Goal: Task Accomplishment & Management: Manage account settings

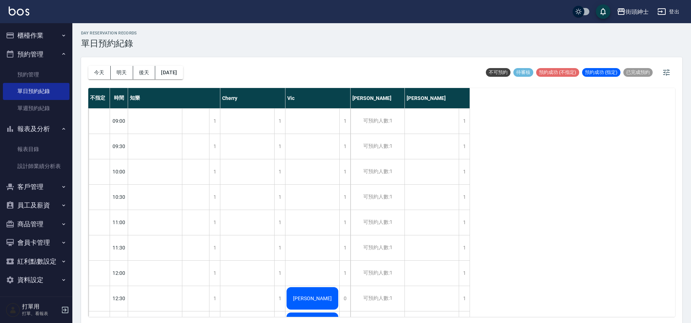
scroll to position [2, 0]
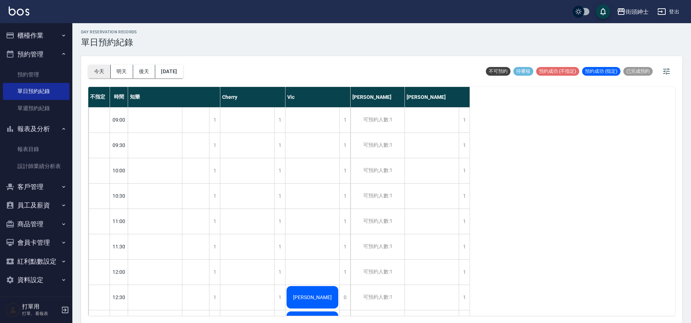
click at [100, 75] on button "今天" at bounding box center [99, 71] width 22 height 13
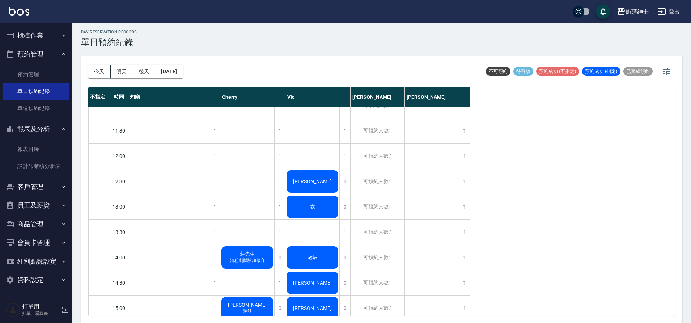
scroll to position [116, 0]
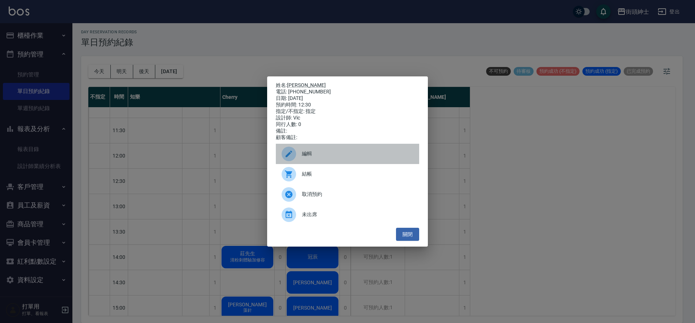
click at [320, 154] on span "編輯" at bounding box center [357, 154] width 111 height 8
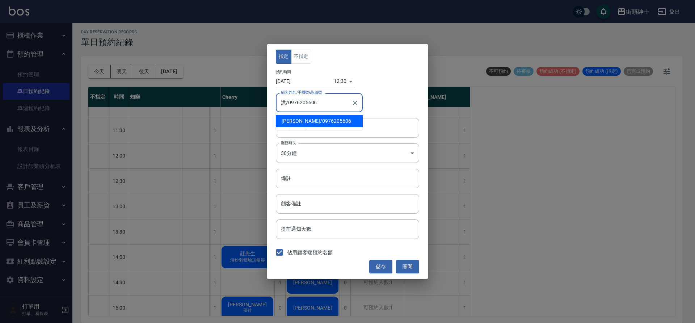
drag, startPoint x: 330, startPoint y: 105, endPoint x: 288, endPoint y: 105, distance: 41.3
click at [288, 105] on input "洪/0976205606" at bounding box center [313, 102] width 69 height 13
click at [402, 261] on button "關閉" at bounding box center [407, 266] width 23 height 13
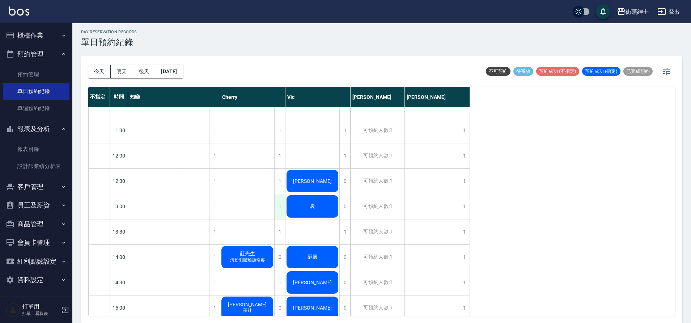
click at [278, 215] on div "1" at bounding box center [279, 206] width 11 height 25
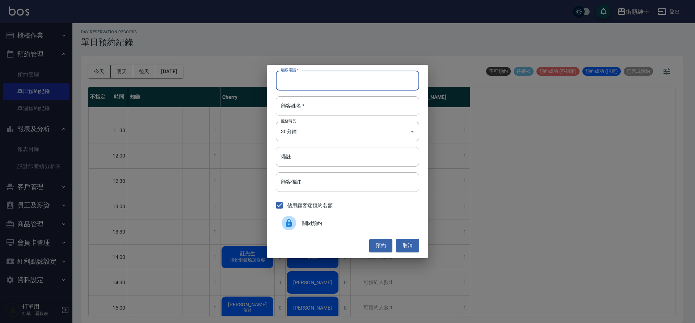
click at [322, 86] on input "顧客電話   *" at bounding box center [347, 81] width 143 height 20
paste input "0976205606"
type input "0976205606"
click at [316, 101] on input "顧客姓名   *" at bounding box center [347, 106] width 143 height 20
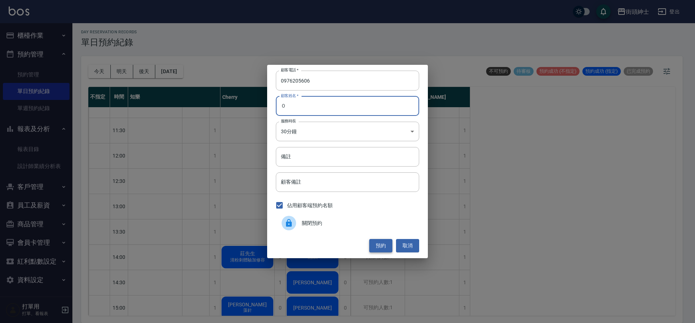
type input "０"
click at [381, 245] on button "預約" at bounding box center [380, 245] width 23 height 13
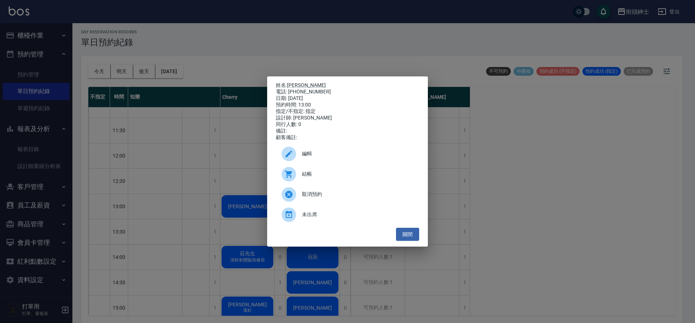
click at [320, 157] on span "編輯" at bounding box center [357, 154] width 111 height 8
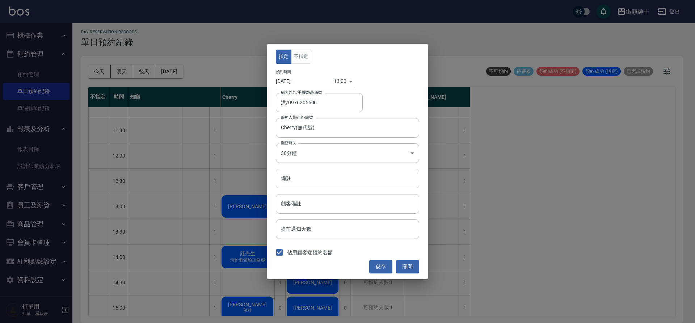
click at [310, 180] on input "備註" at bounding box center [347, 179] width 143 height 20
type input "v"
type input "修容"
click at [375, 261] on button "儲存" at bounding box center [380, 266] width 23 height 13
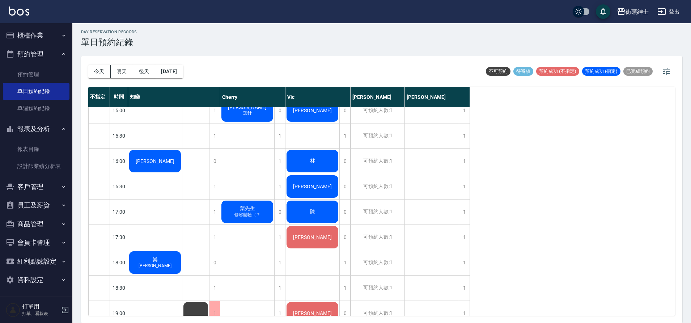
scroll to position [307, 0]
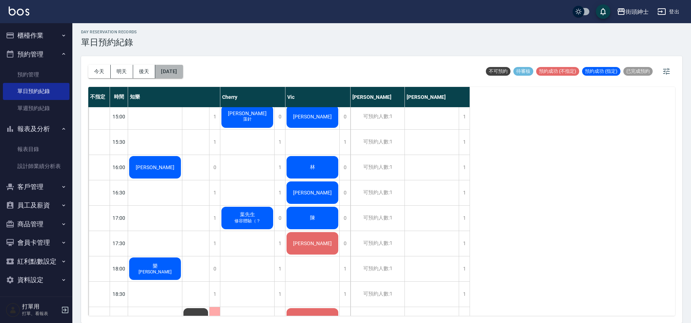
click at [183, 70] on button "[DATE]" at bounding box center [169, 71] width 28 height 13
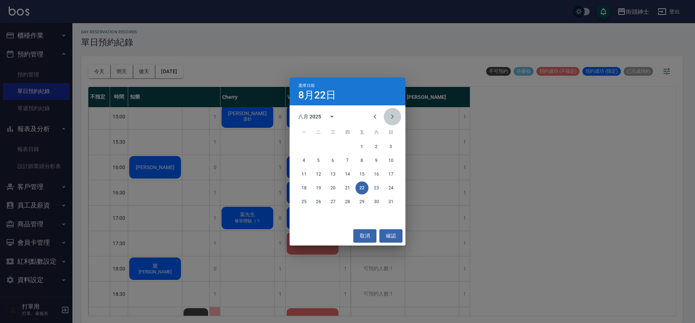
click at [396, 116] on icon "Next month" at bounding box center [392, 116] width 9 height 9
click at [309, 145] on button "1" at bounding box center [303, 146] width 13 height 13
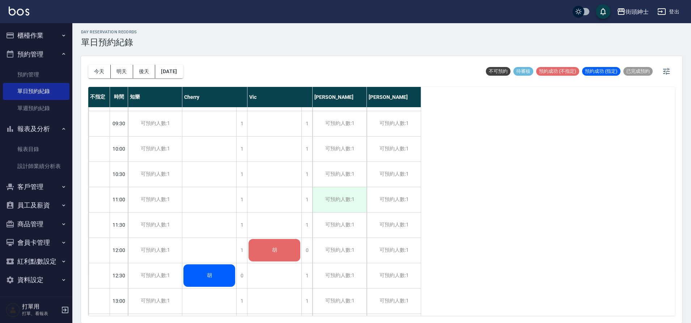
scroll to position [21, 0]
click at [99, 69] on button "今天" at bounding box center [99, 71] width 22 height 13
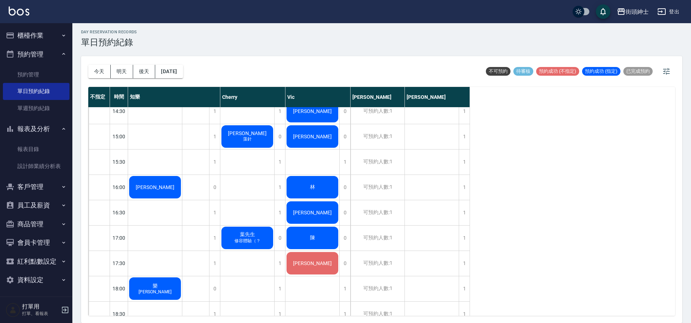
scroll to position [417, 0]
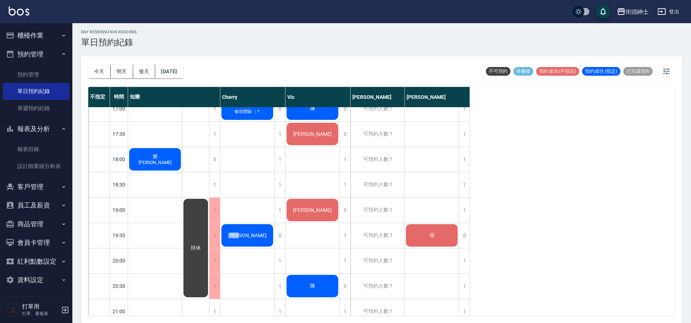
click at [182, 70] on div "[PERSON_NAME]" at bounding box center [155, 58] width 54 height 25
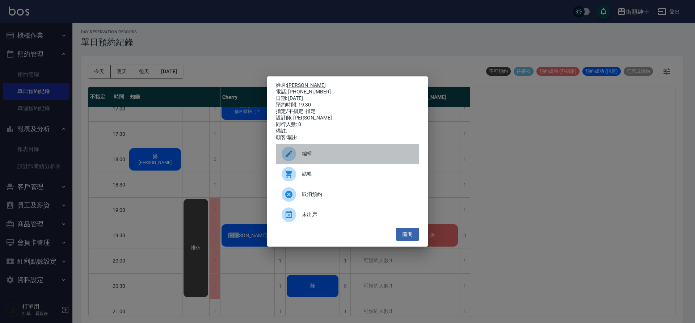
click at [321, 156] on span "編輯" at bounding box center [357, 154] width 111 height 8
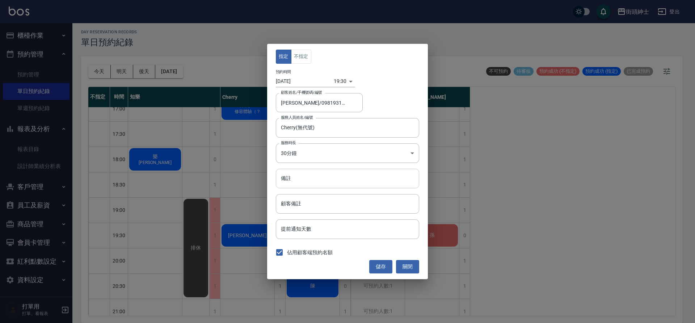
click at [317, 186] on input "備註" at bounding box center [347, 179] width 143 height 20
type input "入門"
click at [381, 261] on button "儲存" at bounding box center [380, 266] width 23 height 13
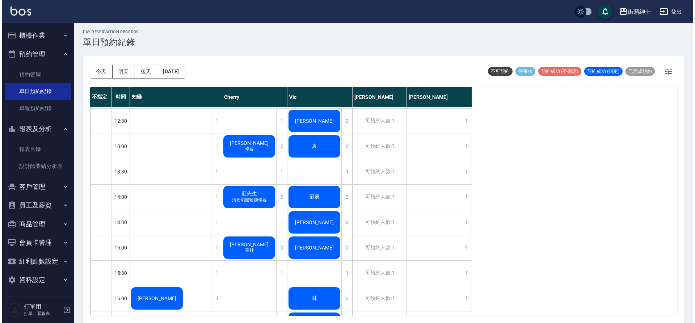
scroll to position [171, 0]
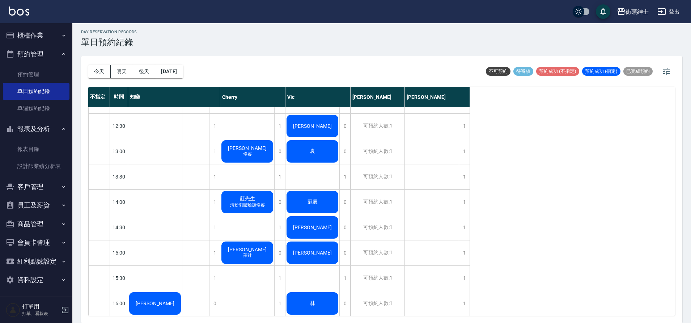
click at [182, 291] on div "洪 修容" at bounding box center [155, 303] width 54 height 25
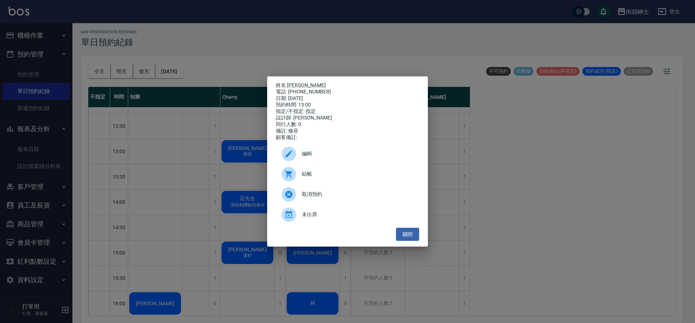
click at [313, 176] on span "結帳" at bounding box center [357, 174] width 111 height 8
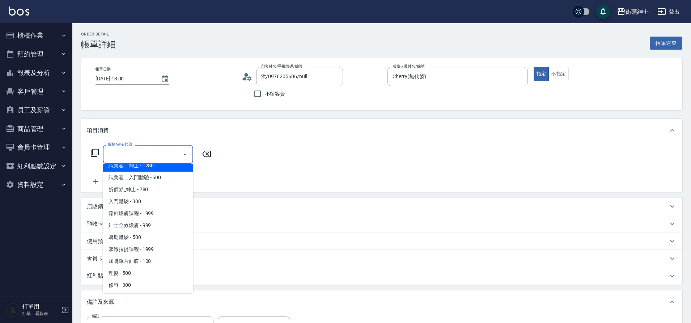
scroll to position [8, 0]
click at [131, 283] on span "修容 - 300" at bounding box center [148, 285] width 90 height 12
type input "修容(A03)"
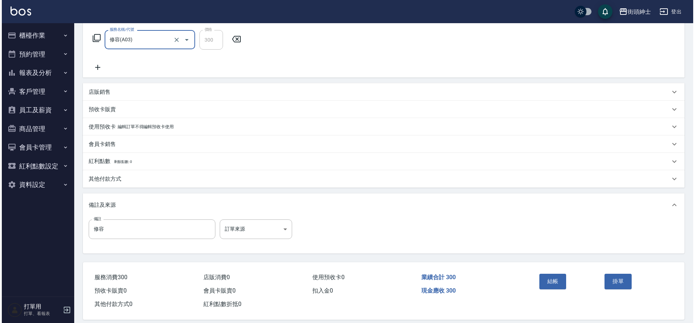
scroll to position [120, 0]
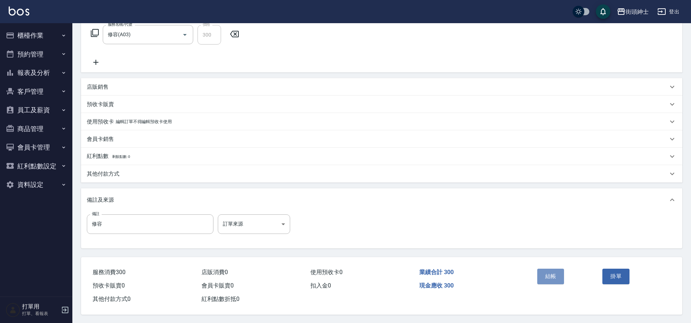
click at [550, 276] on button "結帳" at bounding box center [550, 276] width 27 height 15
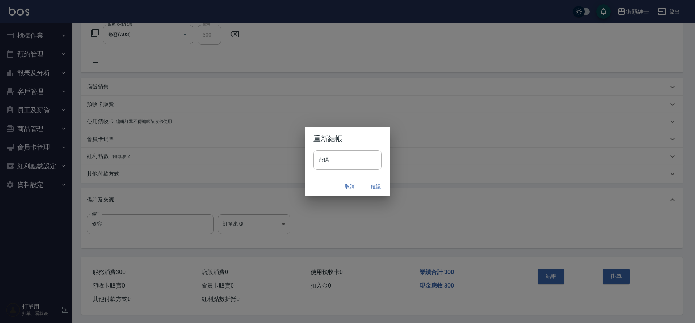
click at [374, 191] on button "確認" at bounding box center [375, 186] width 23 height 13
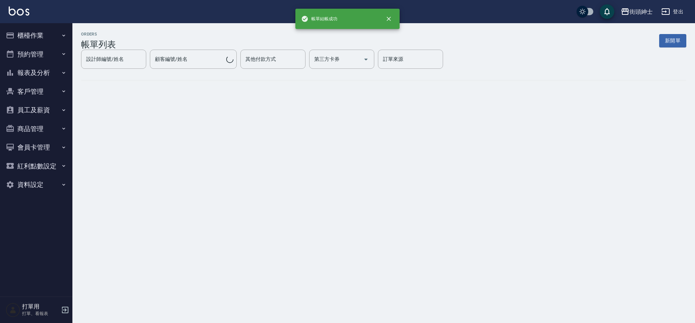
click at [29, 50] on button "預約管理" at bounding box center [36, 54] width 67 height 19
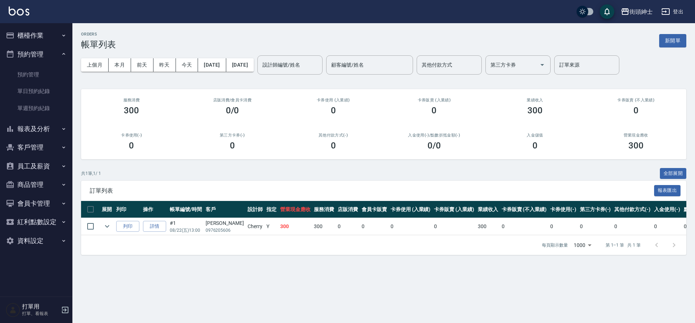
click at [39, 86] on link "單日預約紀錄" at bounding box center [36, 91] width 67 height 17
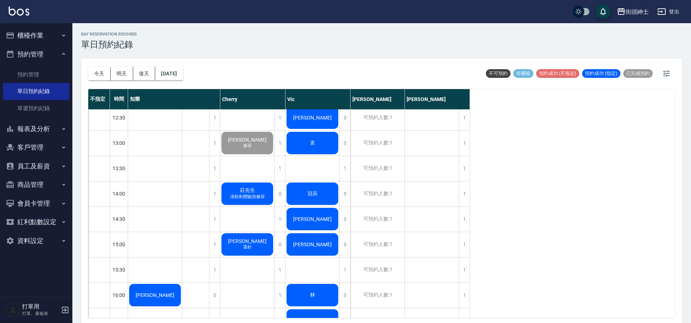
scroll to position [245, 0]
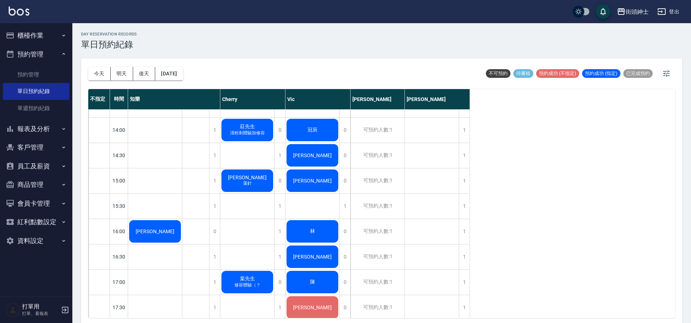
click at [214, 181] on div "1" at bounding box center [214, 180] width 11 height 25
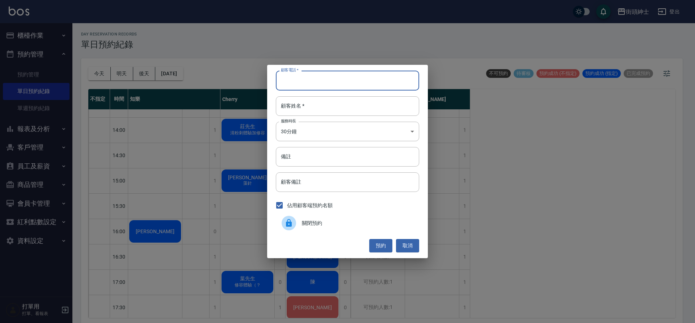
click at [327, 82] on input "顧客電話   *" at bounding box center [347, 81] width 143 height 20
type input "０"
type input "0973718588"
click at [390, 101] on input "顧客姓名   *" at bounding box center [347, 106] width 143 height 20
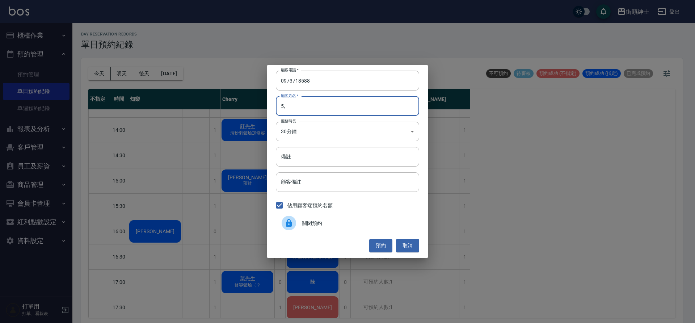
type input "5"
type input "周"
click at [339, 165] on input "備註" at bounding box center [347, 157] width 143 height 20
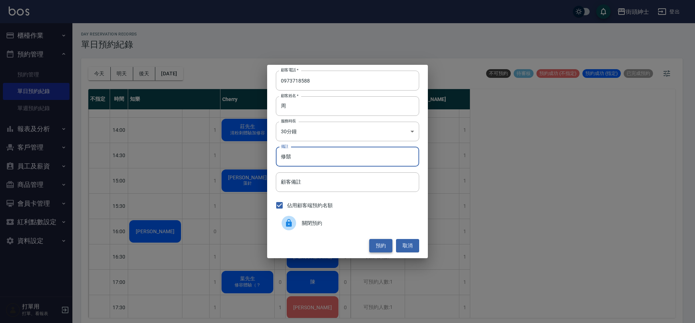
type input "修鬍"
click at [384, 240] on button "預約" at bounding box center [380, 245] width 23 height 13
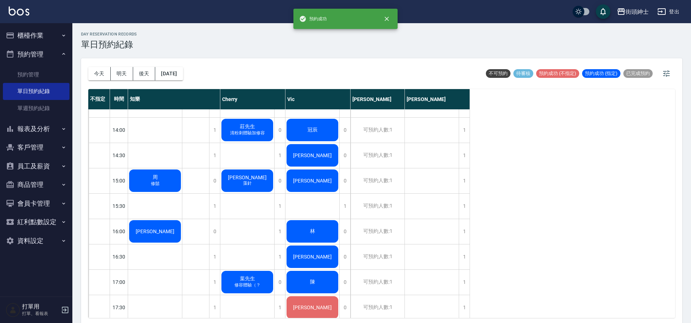
click at [159, 184] on span "修鬍" at bounding box center [155, 184] width 12 height 6
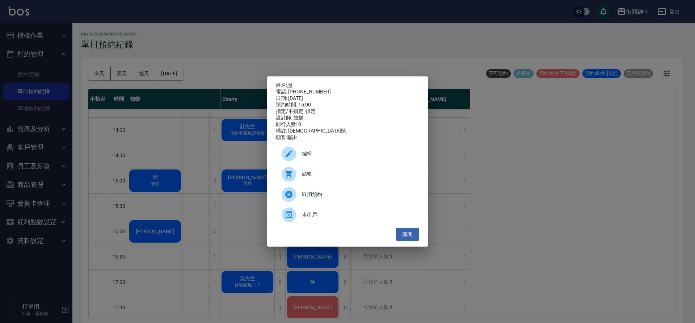
click at [309, 155] on span "編輯" at bounding box center [357, 154] width 111 height 8
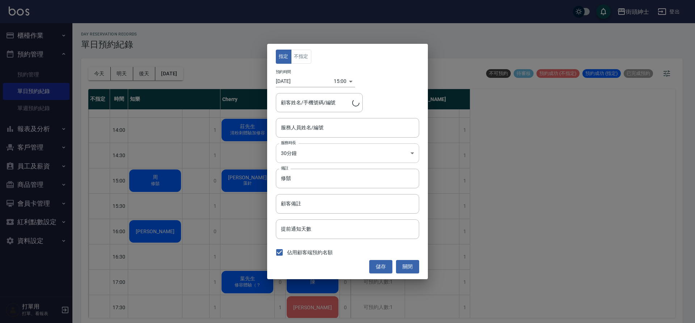
type input "知樂(無代號)"
type input "周/0973718588"
click at [308, 59] on button "不指定" at bounding box center [301, 57] width 20 height 14
click at [379, 272] on button "儲存" at bounding box center [380, 266] width 23 height 13
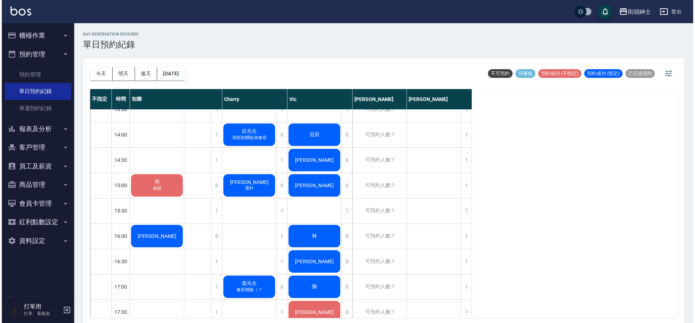
scroll to position [235, 0]
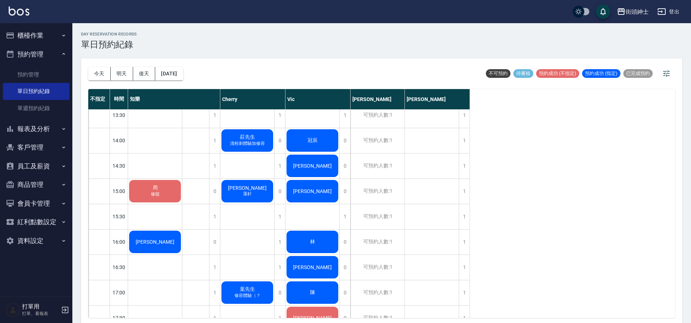
click at [161, 191] on span "清粉刺體驗加修容" at bounding box center [155, 194] width 12 height 6
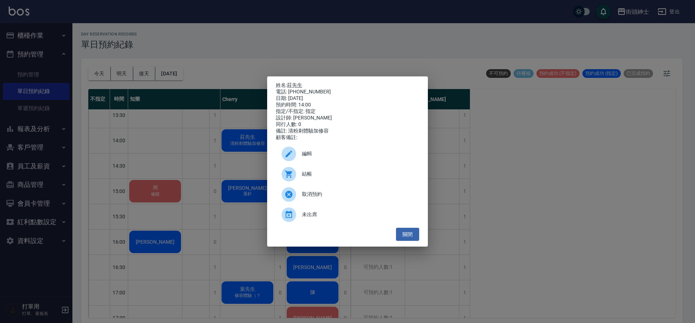
click at [314, 171] on div "結帳" at bounding box center [347, 174] width 143 height 20
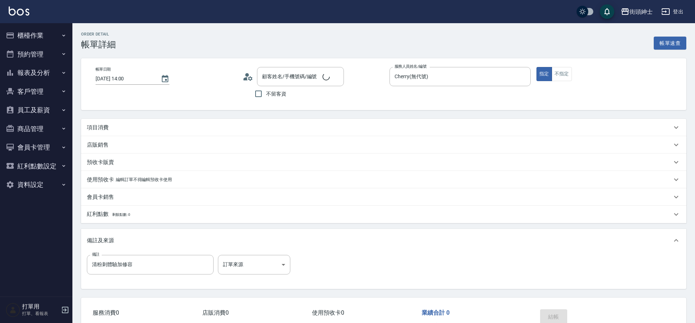
type input "2025/08/22 14:00"
type input "Cherry(無代號)"
type input "清粉刺體驗加修容"
type input "莊先生/0975401150/null"
click at [36, 64] on button "報表及分析" at bounding box center [36, 72] width 67 height 19
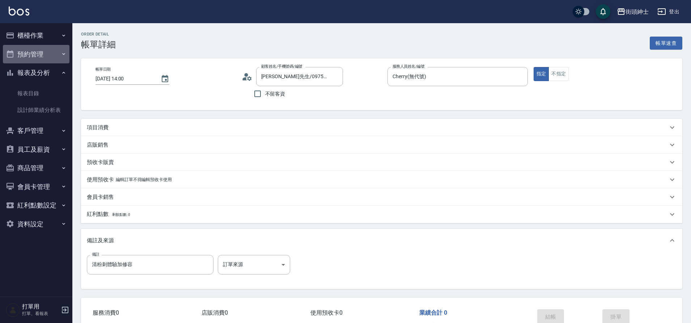
click at [46, 54] on button "預約管理" at bounding box center [36, 54] width 67 height 19
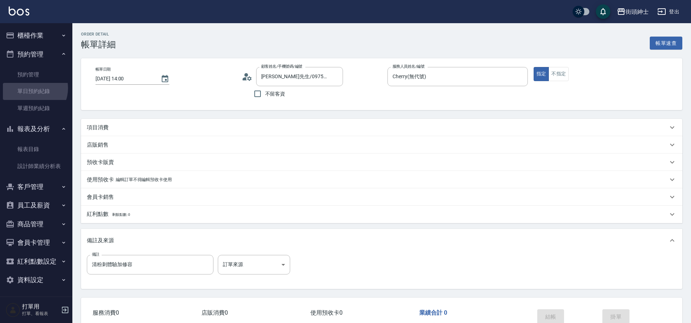
click at [31, 88] on link "單日預約紀錄" at bounding box center [36, 91] width 67 height 17
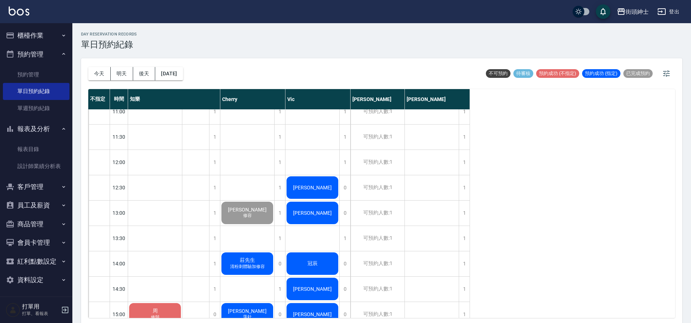
scroll to position [114, 0]
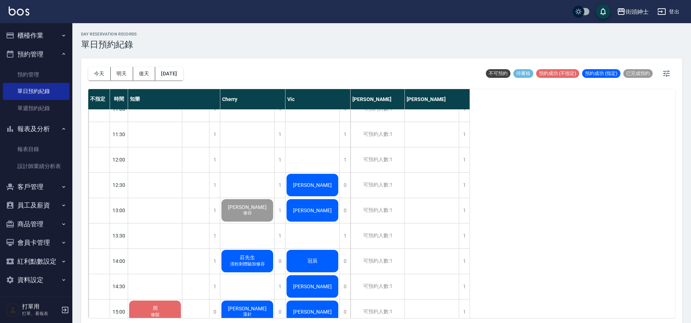
drag, startPoint x: 0, startPoint y: 0, endPoint x: 241, endPoint y: 252, distance: 348.9
click at [182, 299] on div "莊先生 清粉刺體驗加修容" at bounding box center [155, 311] width 54 height 25
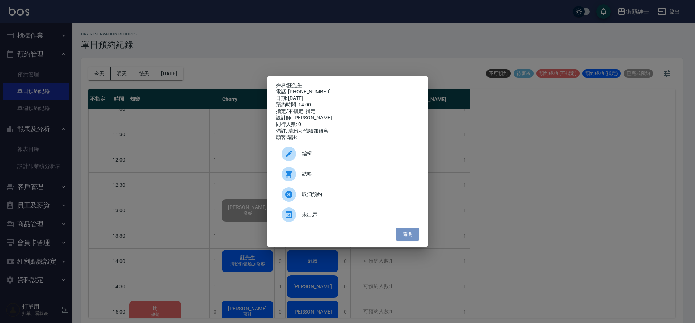
click at [403, 241] on button "關閉" at bounding box center [407, 234] width 23 height 13
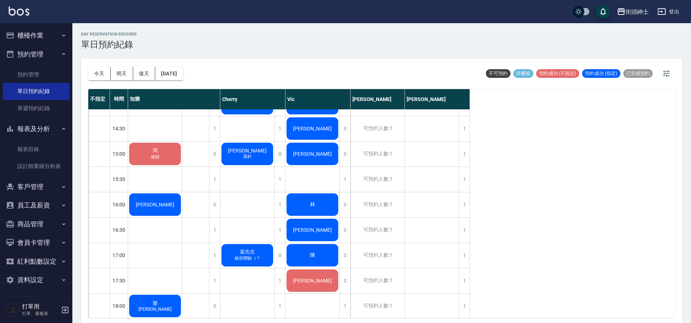
scroll to position [272, 0]
click at [170, 159] on div "周 修鬍" at bounding box center [155, 154] width 54 height 25
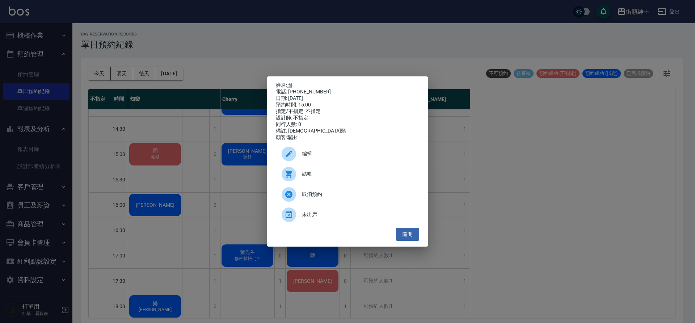
drag, startPoint x: 241, startPoint y: 252, endPoint x: 336, endPoint y: 202, distance: 107.2
click at [336, 202] on div "取消預約" at bounding box center [347, 194] width 143 height 20
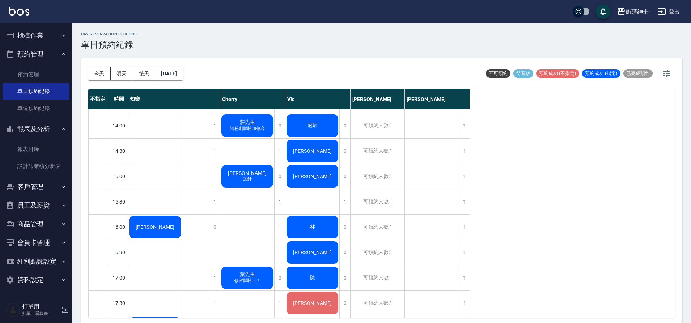
scroll to position [228, 0]
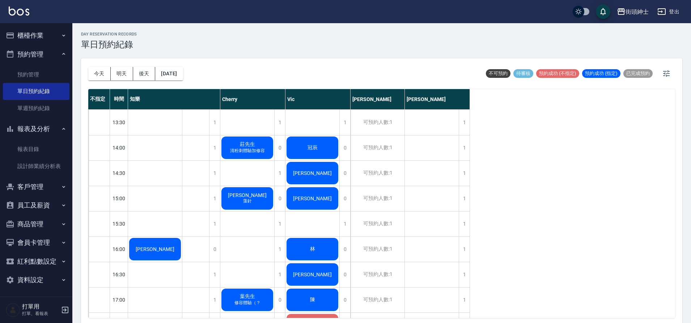
click at [182, 237] on div "莊先生 清粉刺體驗加修容" at bounding box center [155, 249] width 54 height 25
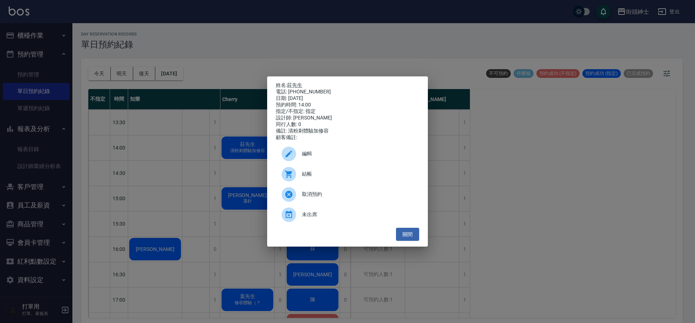
click at [346, 178] on span "結帳" at bounding box center [357, 174] width 111 height 8
click at [414, 235] on button "關閉" at bounding box center [407, 234] width 23 height 13
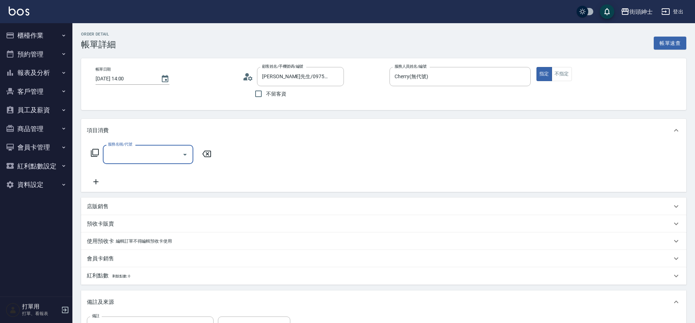
click at [141, 158] on input "服務名稱/代號" at bounding box center [142, 154] width 73 height 13
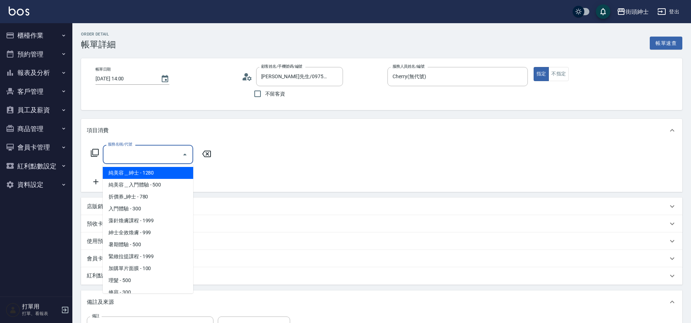
click at [42, 59] on button "預約管理" at bounding box center [36, 54] width 67 height 19
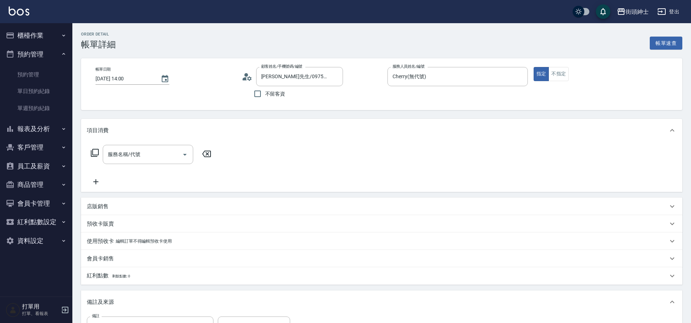
click at [147, 147] on div "服務名稱/代號" at bounding box center [148, 154] width 90 height 19
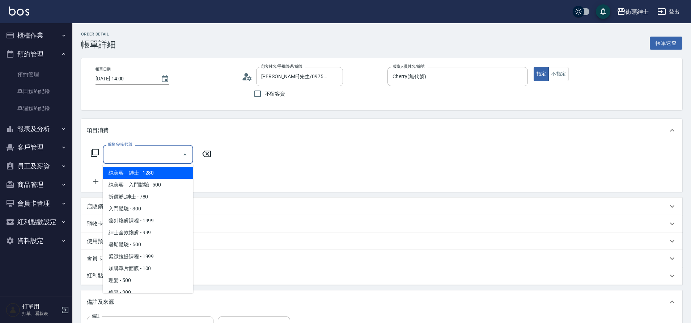
click at [151, 185] on span "純美容＿入門體驗 - 500" at bounding box center [148, 185] width 90 height 12
type input "純美容＿入門體驗"
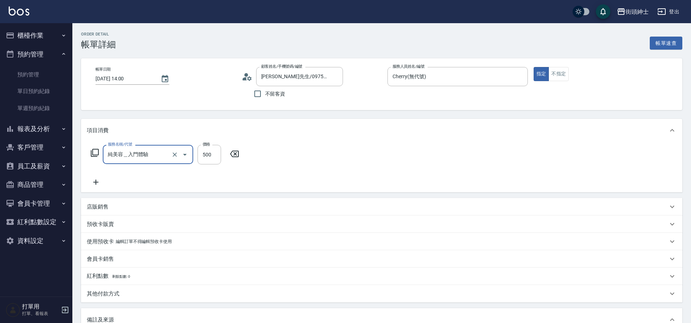
click at [101, 182] on icon at bounding box center [96, 182] width 18 height 9
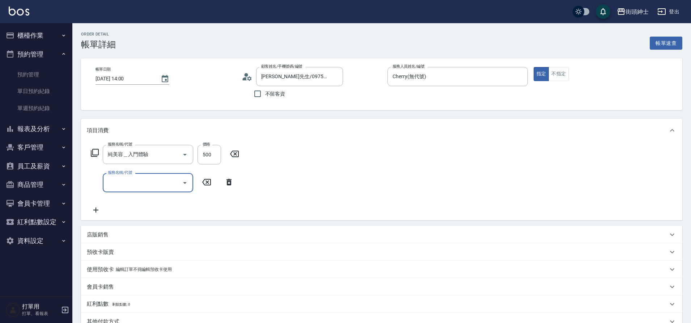
click at [136, 179] on input "服務名稱/代號" at bounding box center [142, 182] width 73 height 13
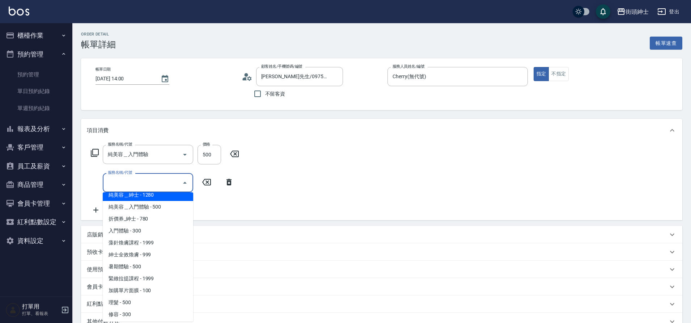
scroll to position [12, 0]
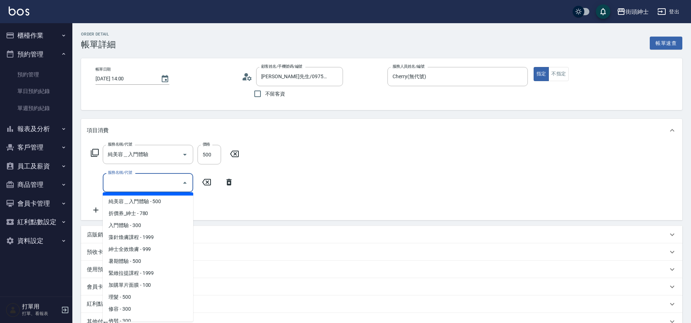
click at [188, 227] on span "入門體驗 - 300" at bounding box center [148, 225] width 90 height 12
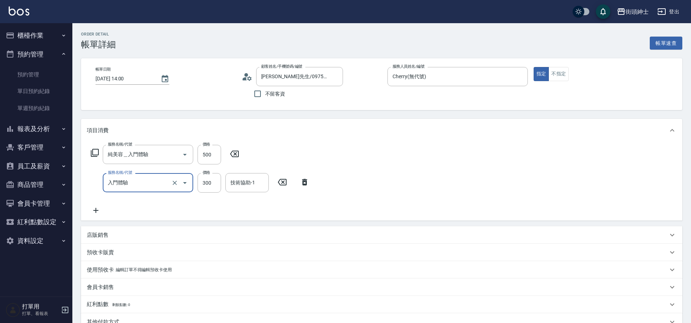
click at [143, 147] on div "純美容＿入門體驗 服務名稱/代號" at bounding box center [148, 154] width 90 height 19
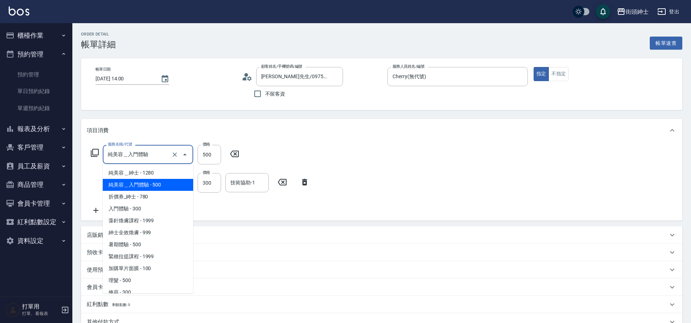
click at [168, 182] on span "純美容＿入門體驗 - 500" at bounding box center [148, 185] width 90 height 12
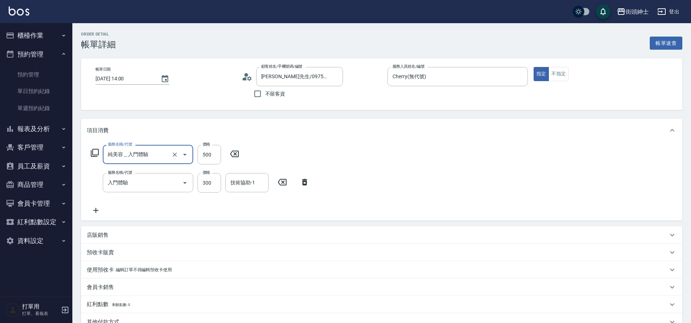
click at [165, 179] on input "入門體驗" at bounding box center [138, 182] width 64 height 13
click at [149, 187] on input "入門體驗" at bounding box center [138, 182] width 64 height 13
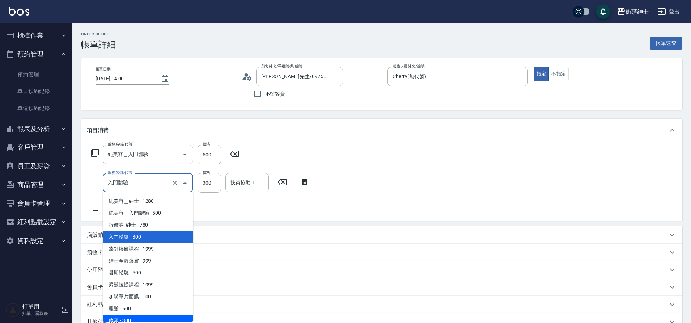
click at [150, 319] on span "修容 - 300" at bounding box center [148, 320] width 90 height 12
type input "修容(A03)"
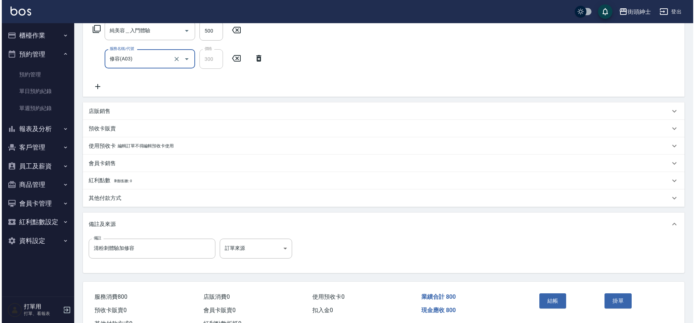
scroll to position [152, 0]
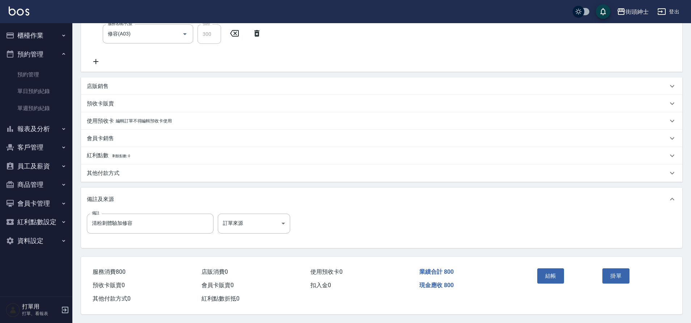
click at [528, 263] on div "結帳 掛單" at bounding box center [600, 281] width 148 height 49
click at [562, 272] on button "結帳" at bounding box center [550, 275] width 27 height 15
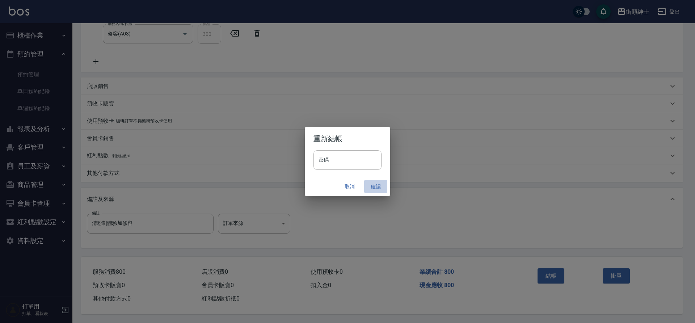
click at [369, 187] on button "確認" at bounding box center [375, 186] width 23 height 13
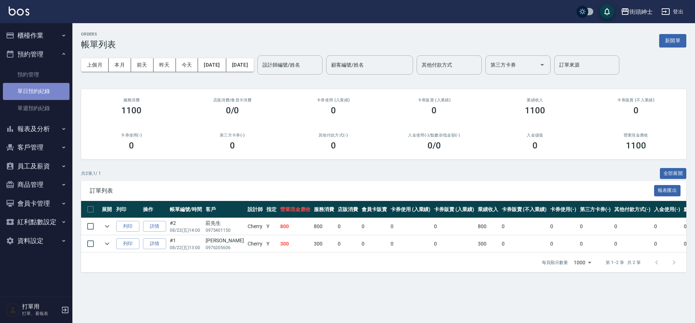
click at [40, 90] on link "單日預約紀錄" at bounding box center [36, 91] width 67 height 17
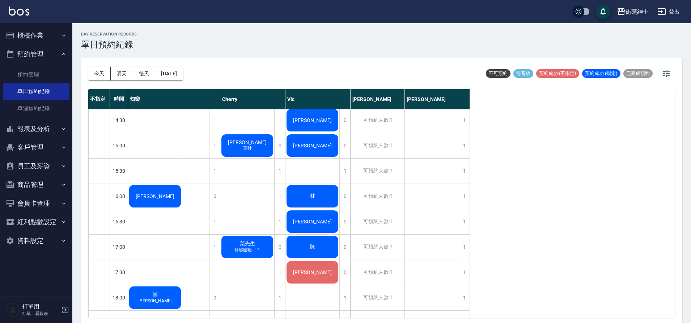
scroll to position [290, 0]
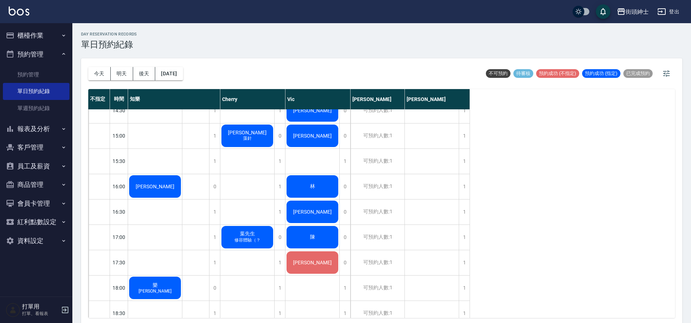
click at [176, 183] on span "[PERSON_NAME]" at bounding box center [155, 186] width 42 height 6
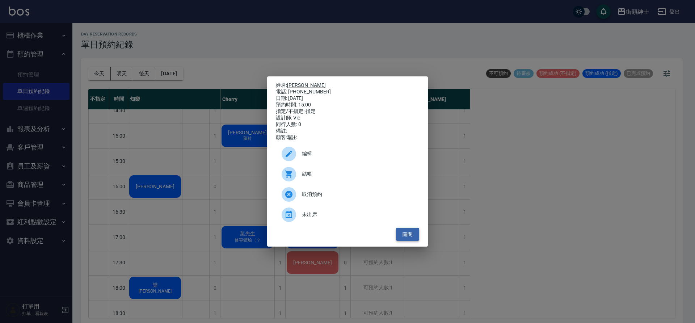
click at [405, 236] on button "關閉" at bounding box center [407, 234] width 23 height 13
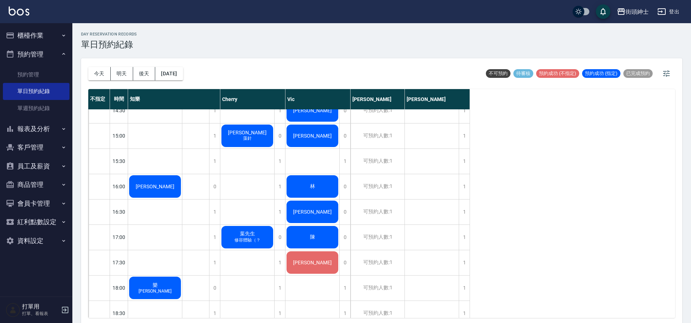
click at [182, 174] on div "[PERSON_NAME] 藻針" at bounding box center [155, 186] width 54 height 25
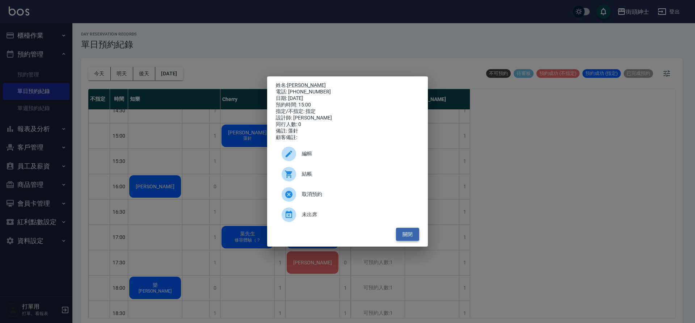
click at [416, 241] on button "關閉" at bounding box center [407, 234] width 23 height 13
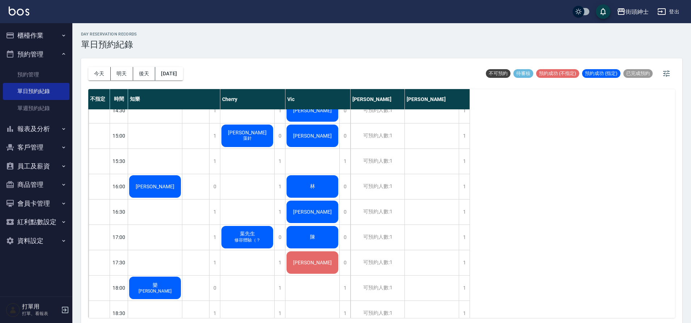
click at [182, 174] on div "[PERSON_NAME]" at bounding box center [155, 186] width 54 height 25
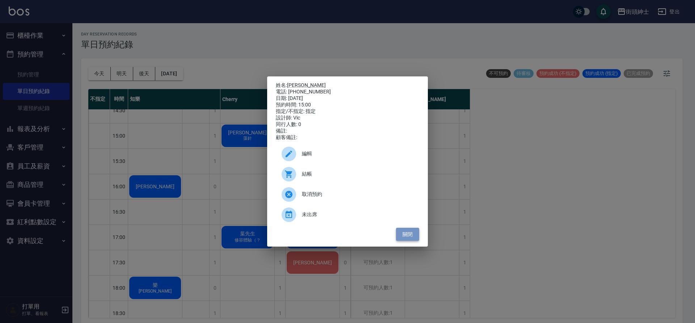
click at [406, 241] on button "關閉" at bounding box center [407, 234] width 23 height 13
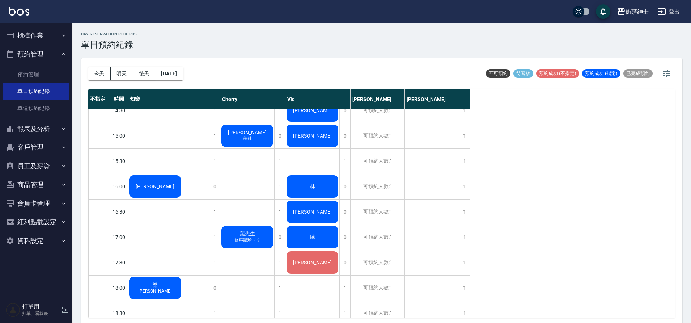
click at [182, 174] on div "[PERSON_NAME]" at bounding box center [155, 186] width 54 height 25
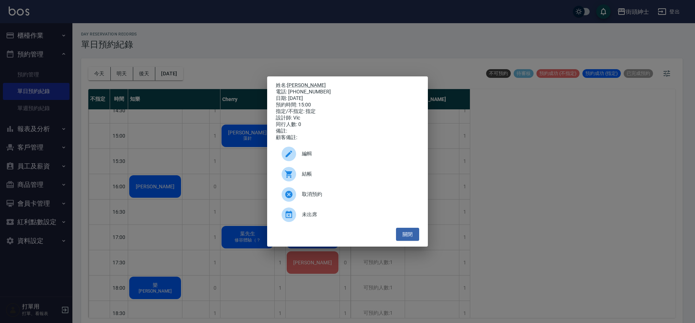
click at [411, 244] on div "姓名: 小孟 電話: 0900629315 日期: 2025/08/22 預約時間: 15:00 指定/不指定: 指定 設計師: Vic 同行人數: 0 備註…" at bounding box center [347, 161] width 161 height 170
click at [412, 237] on button "關閉" at bounding box center [407, 234] width 23 height 13
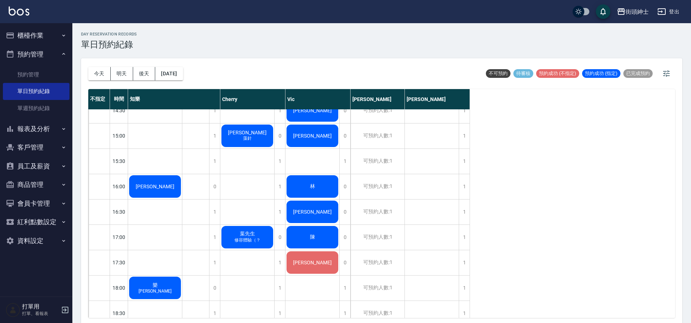
click at [176, 183] on span "[PERSON_NAME]" at bounding box center [155, 186] width 42 height 6
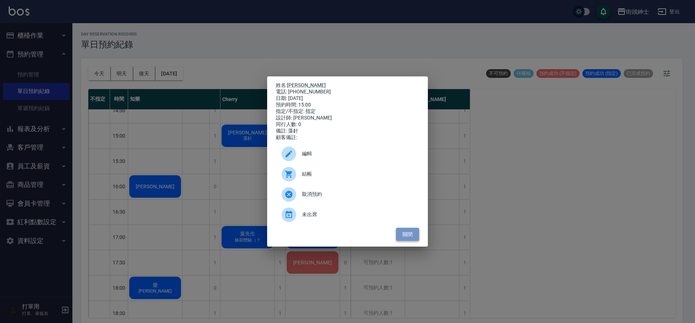
click at [406, 241] on button "關閉" at bounding box center [407, 234] width 23 height 13
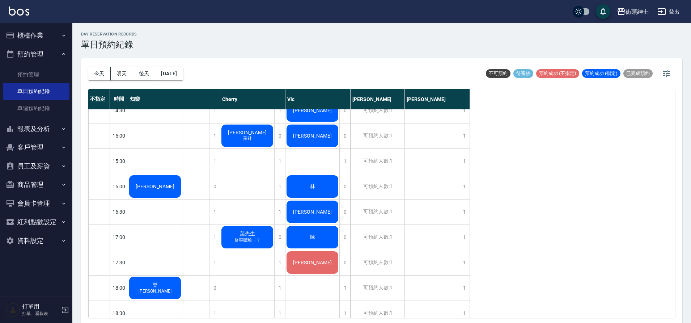
click at [302, 154] on div "洪 袁 冠辰 黃偉哲 小孟 林 亮宇 陳 Joseph Mike 陳" at bounding box center [313, 186] width 54 height 735
click at [182, 174] on div "[PERSON_NAME]" at bounding box center [155, 186] width 54 height 25
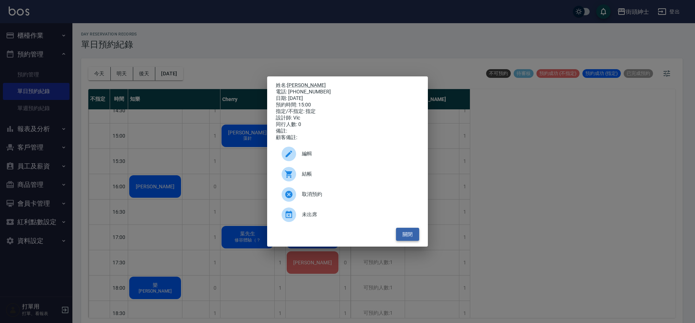
click at [411, 240] on button "關閉" at bounding box center [407, 234] width 23 height 13
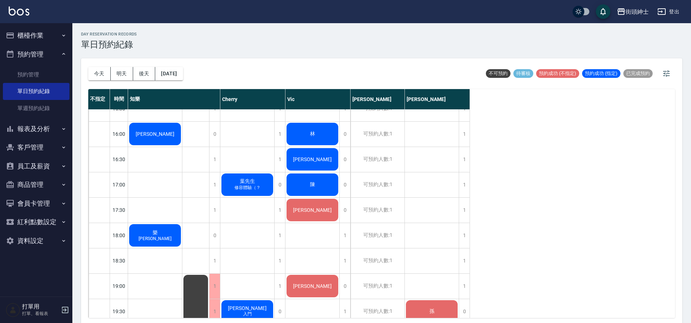
scroll to position [410, 0]
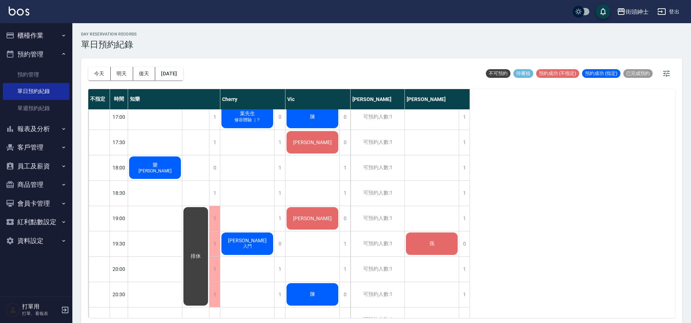
click at [183, 64] on div "今天 明天 後天 2025/08/22" at bounding box center [135, 73] width 95 height 31
click at [180, 77] on button "[DATE]" at bounding box center [169, 73] width 28 height 13
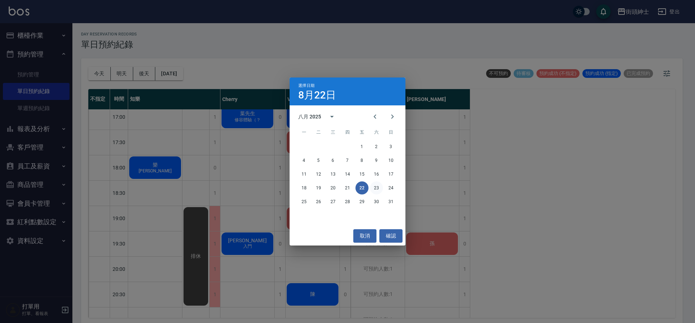
click at [373, 185] on button "23" at bounding box center [376, 187] width 13 height 13
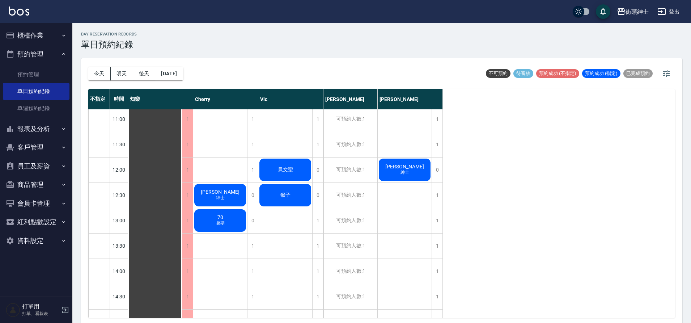
scroll to position [241, 0]
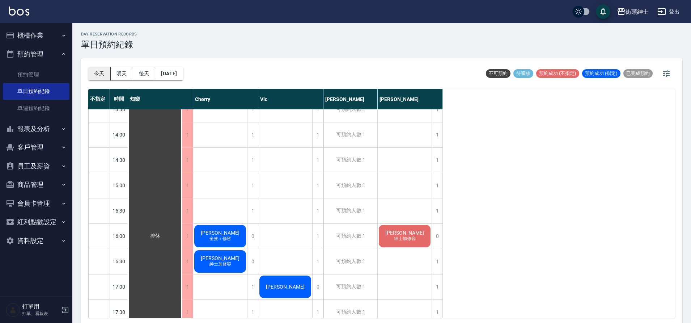
click at [98, 70] on button "今天" at bounding box center [99, 73] width 22 height 13
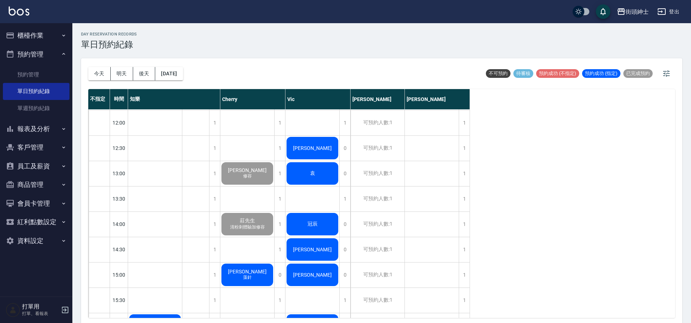
scroll to position [138, 0]
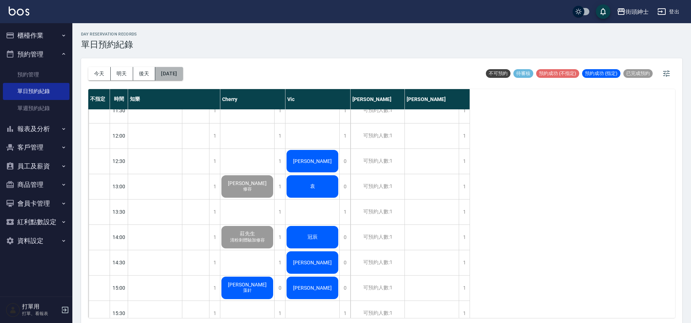
click at [172, 76] on button "[DATE]" at bounding box center [169, 73] width 28 height 13
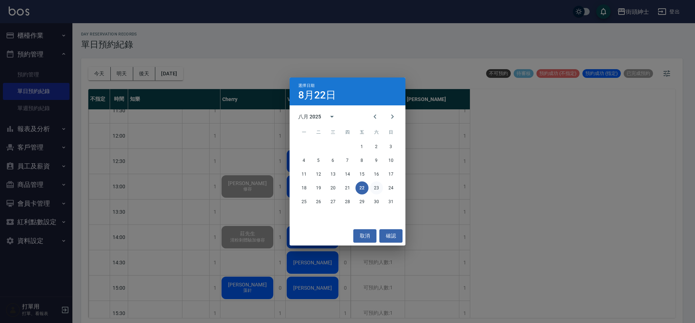
click at [376, 192] on button "23" at bounding box center [376, 187] width 13 height 13
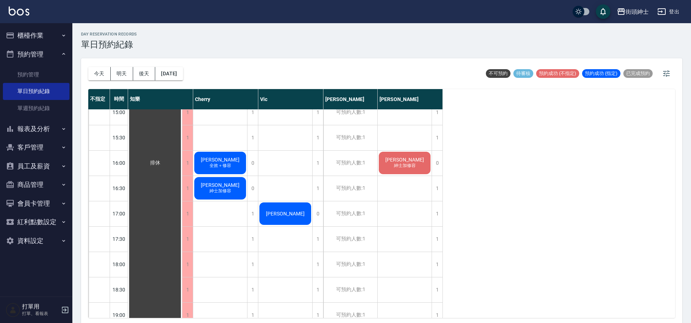
scroll to position [147, 0]
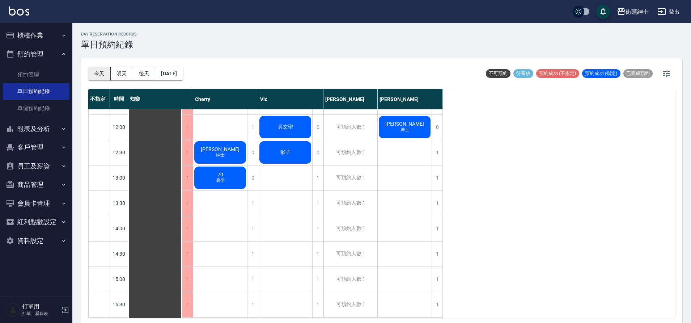
click at [96, 74] on button "今天" at bounding box center [99, 73] width 22 height 13
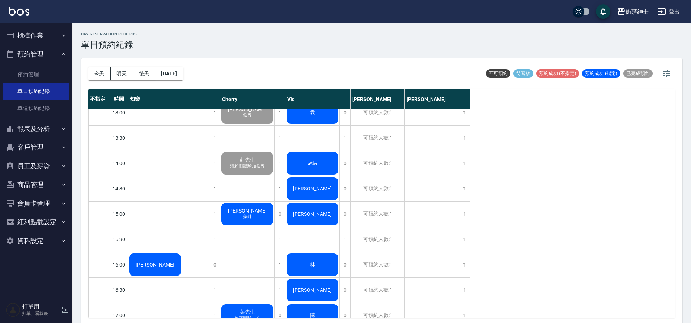
scroll to position [225, 0]
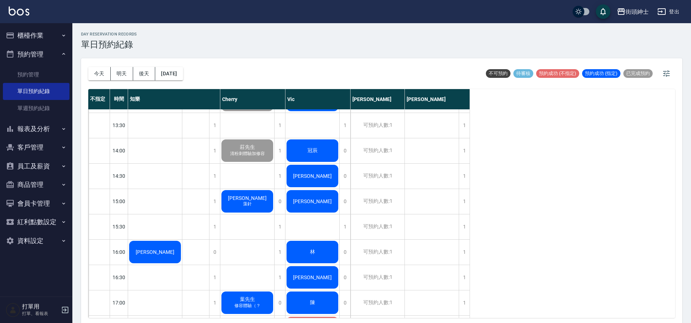
click at [157, 255] on span "藻針" at bounding box center [155, 255] width 3 height 0
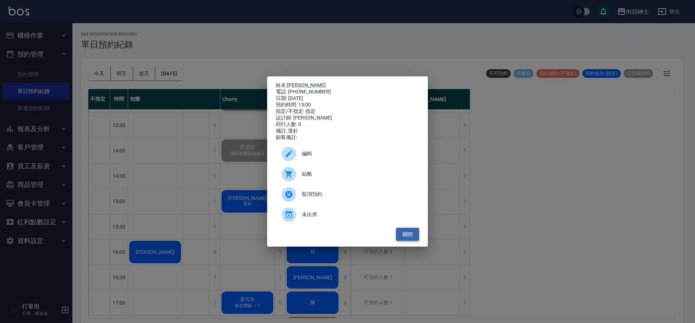
click at [402, 235] on button "關閉" at bounding box center [407, 234] width 23 height 13
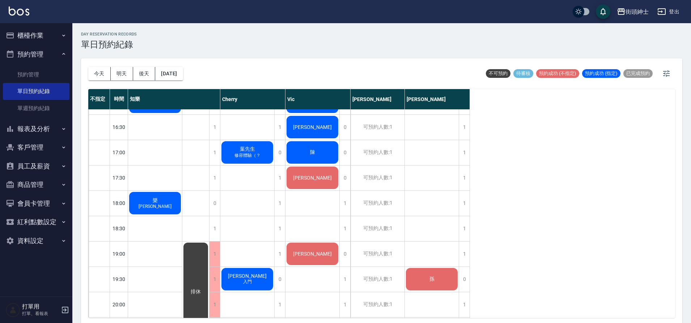
scroll to position [378, 0]
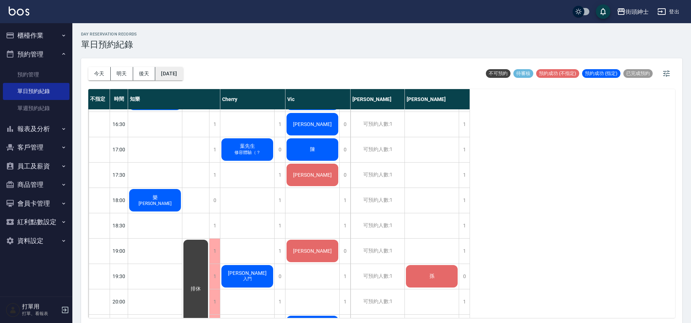
click at [181, 80] on button "2025/08/22" at bounding box center [169, 73] width 28 height 13
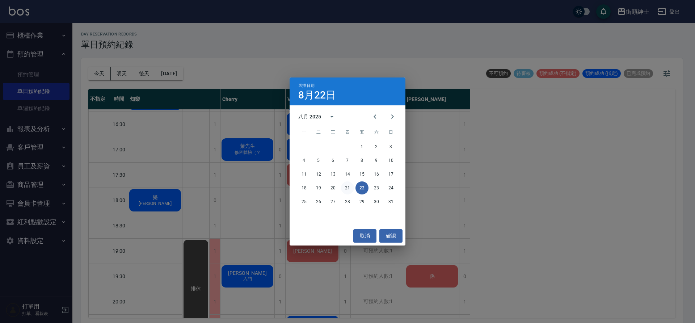
click at [350, 192] on button "21" at bounding box center [347, 187] width 13 height 13
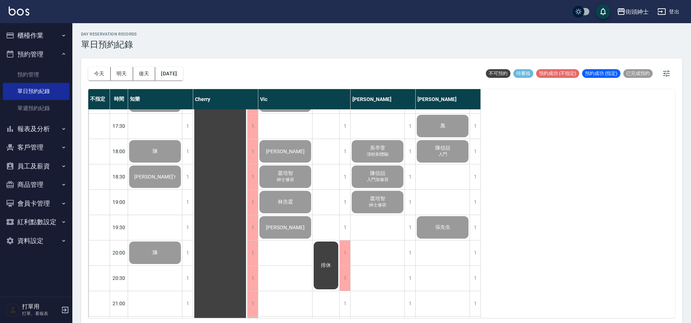
scroll to position [460, 0]
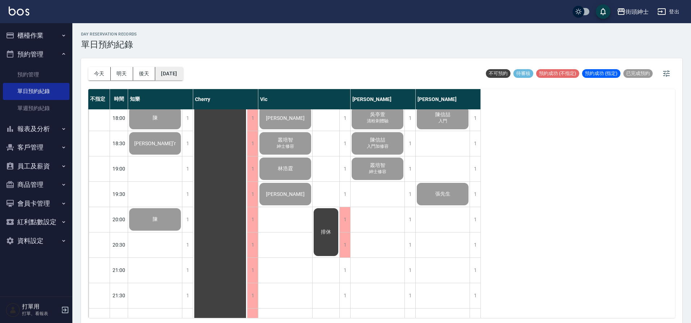
click at [179, 70] on button "2025/08/21" at bounding box center [169, 73] width 28 height 13
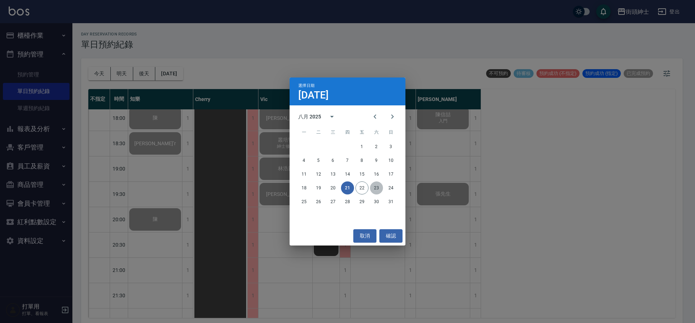
click at [370, 186] on button "23" at bounding box center [376, 187] width 13 height 13
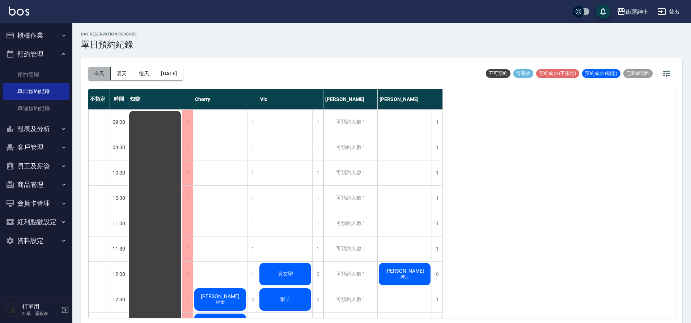
click at [107, 78] on button "今天" at bounding box center [99, 73] width 22 height 13
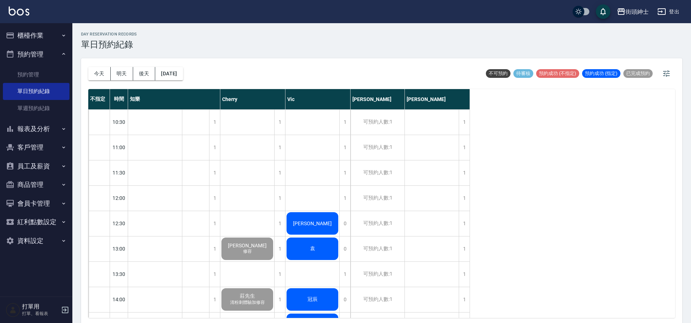
scroll to position [76, 0]
click at [183, 72] on button "2025/08/22" at bounding box center [169, 73] width 28 height 13
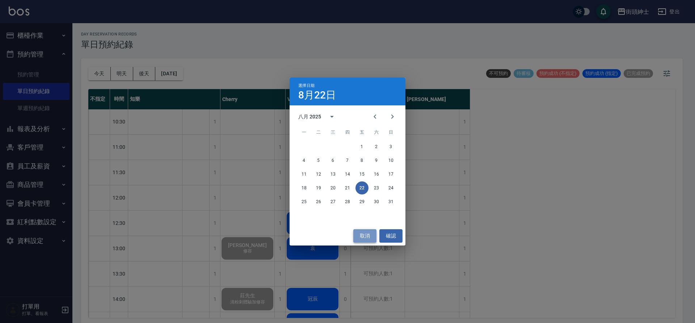
click at [362, 232] on button "取消" at bounding box center [364, 235] width 23 height 13
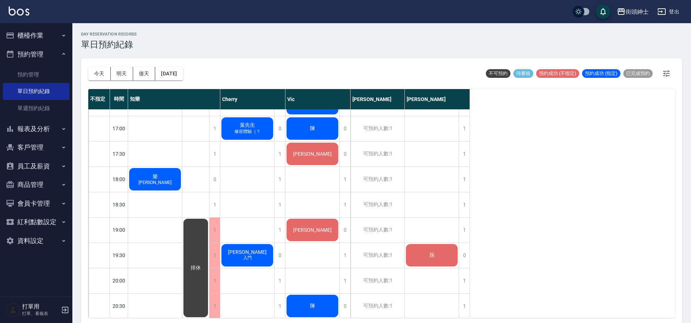
scroll to position [532, 0]
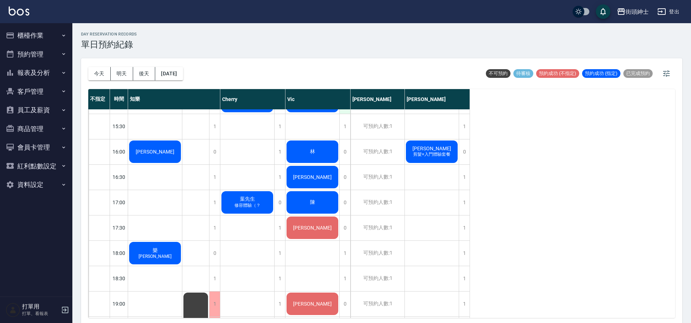
scroll to position [331, 0]
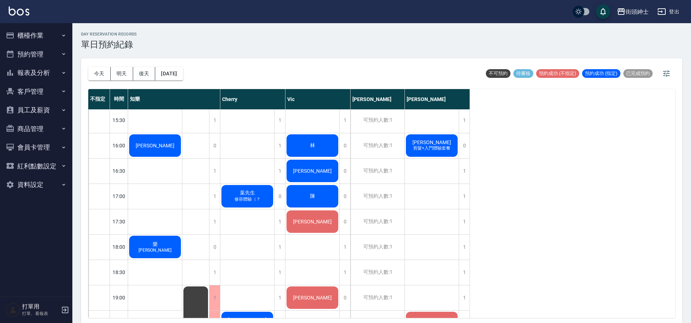
click at [176, 143] on span "[PERSON_NAME]" at bounding box center [155, 146] width 42 height 6
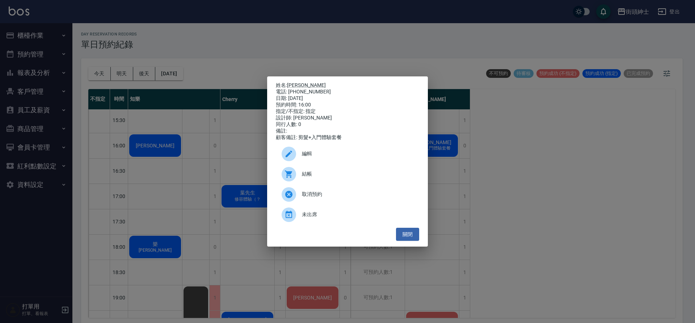
click at [499, 191] on div "姓名: [PERSON_NAME] 電話: [PHONE_NUMBER] 日期: [DATE] 預約時間: 16:00 指定/不指定: 指定 設計師: [PE…" at bounding box center [347, 161] width 695 height 323
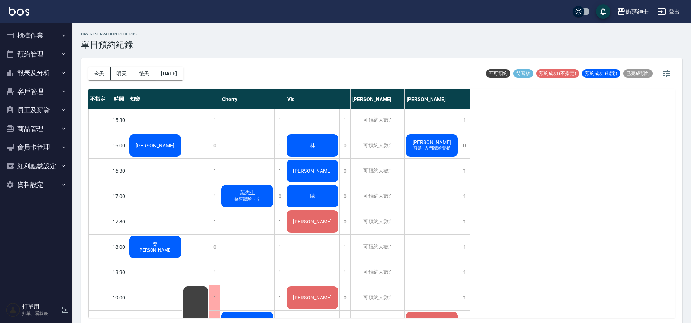
click at [157, 148] on span "剪髮+入門體驗套餐" at bounding box center [155, 148] width 3 height 0
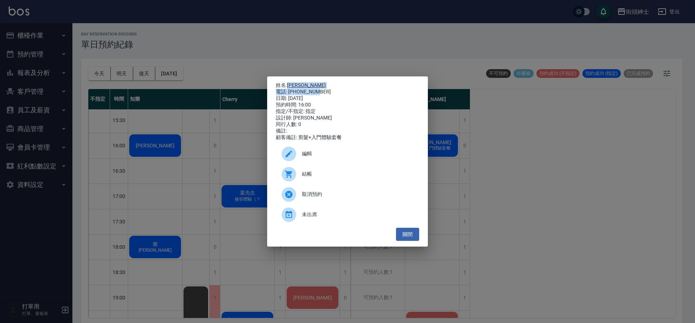
drag, startPoint x: 320, startPoint y: 90, endPoint x: 290, endPoint y: 83, distance: 31.3
click at [290, 83] on div "姓名: [PERSON_NAME] 電話: [PHONE_NUMBER] 日期: [DATE] 預約時間: 16:00 指定/不指定: 指定 設計師: [PE…" at bounding box center [347, 111] width 143 height 59
click at [303, 85] on link "[PERSON_NAME]" at bounding box center [306, 85] width 39 height 6
click at [325, 89] on div "電話: [PHONE_NUMBER]" at bounding box center [347, 92] width 143 height 7
drag, startPoint x: 288, startPoint y: 90, endPoint x: 327, endPoint y: 89, distance: 38.4
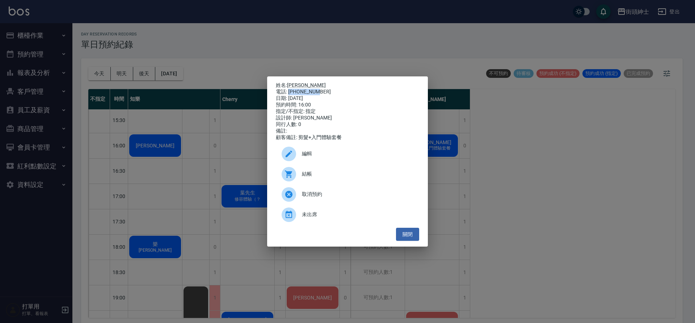
click at [327, 89] on div "電話: [PHONE_NUMBER]" at bounding box center [347, 92] width 143 height 7
copy div "0917500793"
click at [533, 258] on div "姓名: [PERSON_NAME] 電話: [PHONE_NUMBER] 日期: [DATE] 預約時間: 16:00 指定/不指定: 指定 設計師: [PE…" at bounding box center [347, 161] width 695 height 323
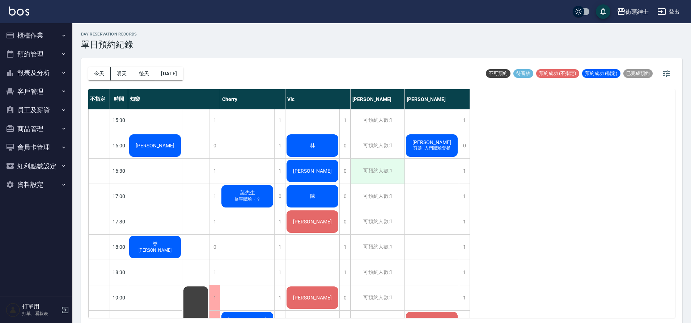
click at [383, 173] on div "可預約人數:1" at bounding box center [378, 171] width 54 height 25
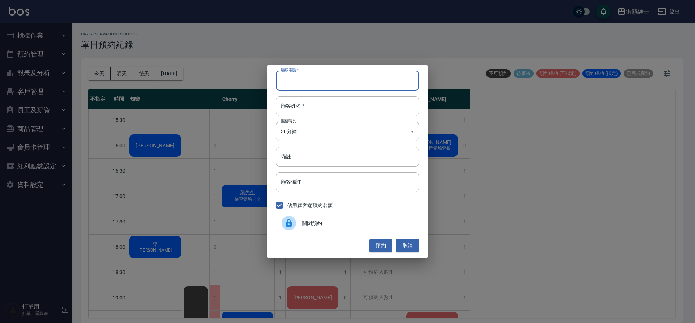
click at [358, 85] on input "顧客電話   *" at bounding box center [347, 81] width 143 height 20
paste input "0917500793"
type input "0917500793"
click at [321, 104] on input "顧客姓名   *" at bounding box center [347, 106] width 143 height 20
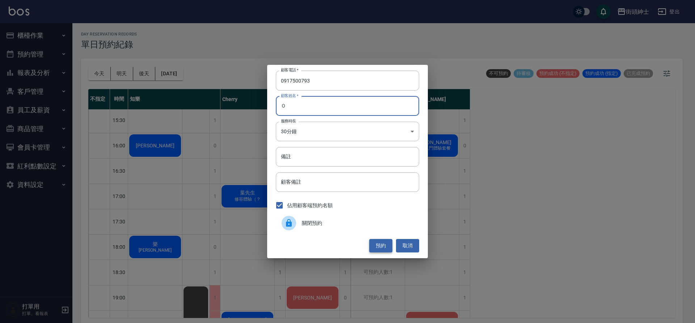
type input "０"
click at [377, 250] on button "預約" at bounding box center [380, 245] width 23 height 13
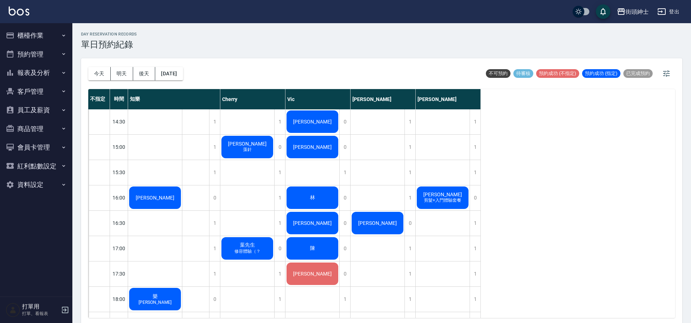
scroll to position [280, 0]
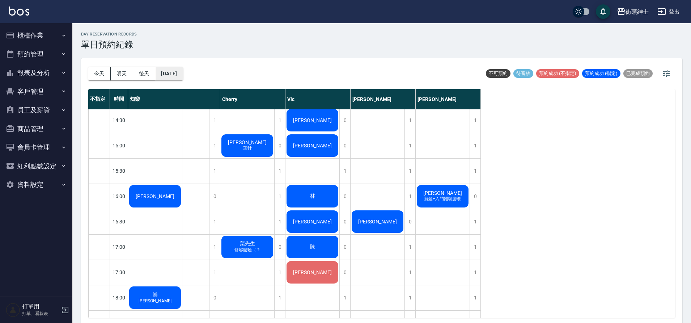
click at [181, 72] on button "[DATE]" at bounding box center [169, 73] width 28 height 13
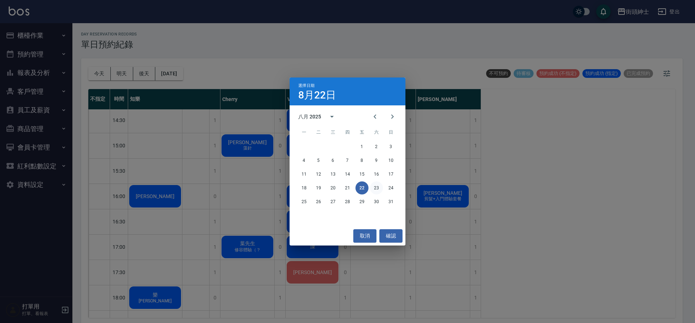
click at [380, 187] on button "23" at bounding box center [376, 187] width 13 height 13
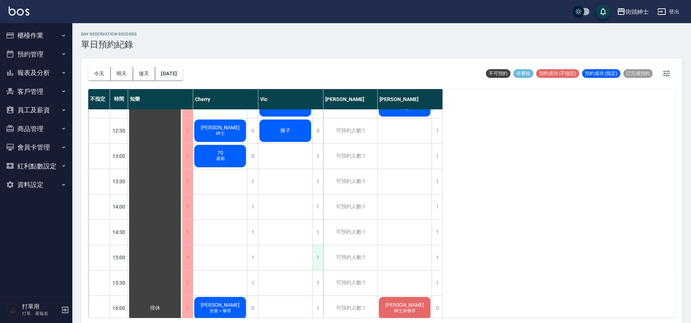
scroll to position [203, 0]
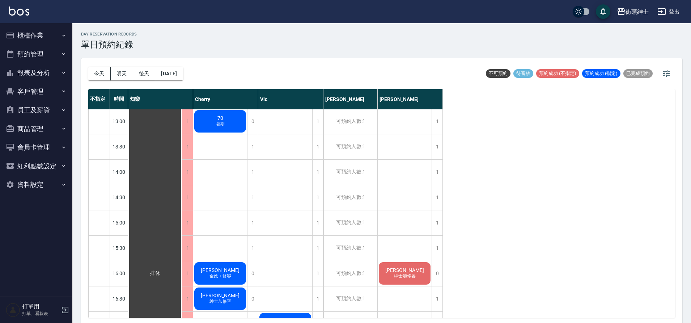
click at [197, 69] on div "[DATE] [DATE] [DATE] [DATE] 不可預約 待審核 預約成功 (不指定) 預約成功 (指定) 已完成預約" at bounding box center [381, 73] width 587 height 31
click at [183, 72] on button "[DATE]" at bounding box center [169, 73] width 28 height 13
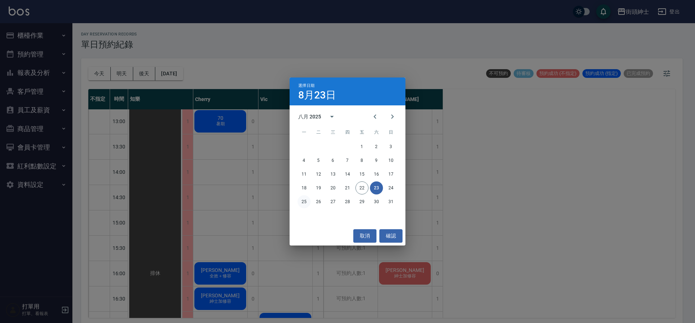
click at [305, 203] on button "25" at bounding box center [303, 201] width 13 height 13
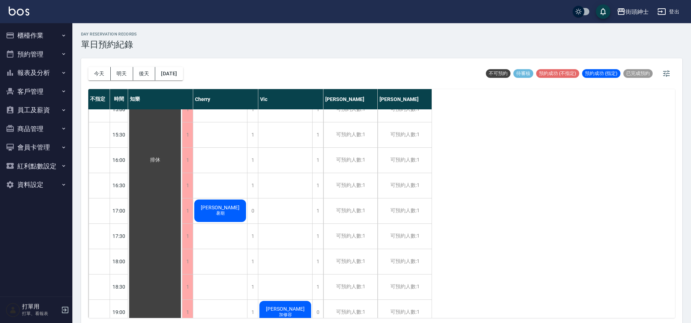
scroll to position [381, 0]
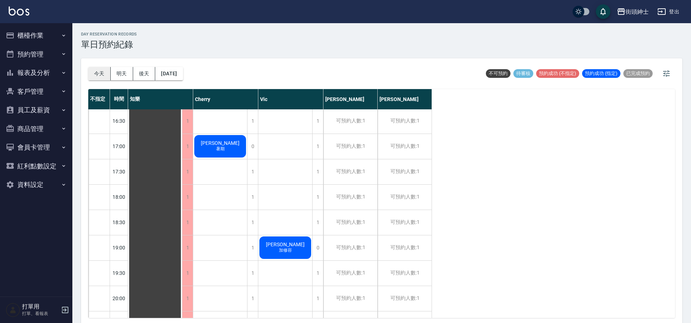
click at [109, 69] on button "今天" at bounding box center [99, 73] width 22 height 13
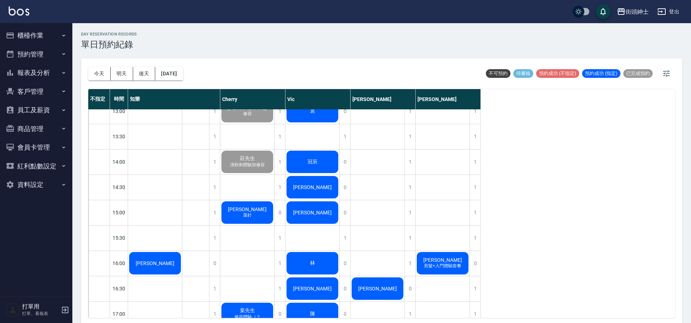
scroll to position [219, 0]
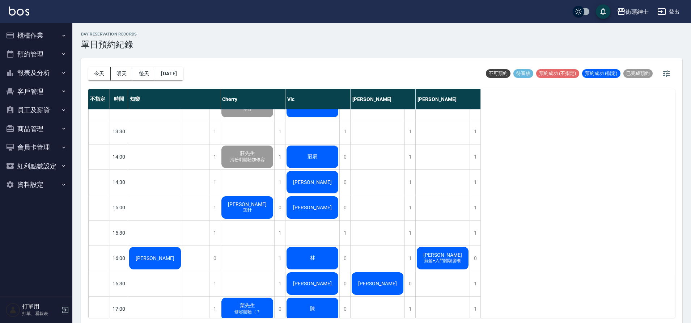
click at [176, 258] on span "[PERSON_NAME]" at bounding box center [155, 258] width 42 height 6
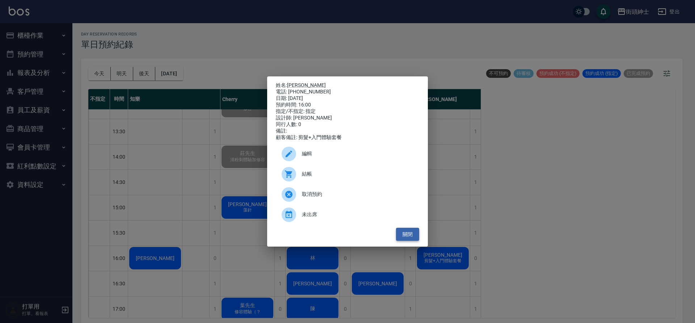
click at [404, 232] on button "關閉" at bounding box center [407, 234] width 23 height 13
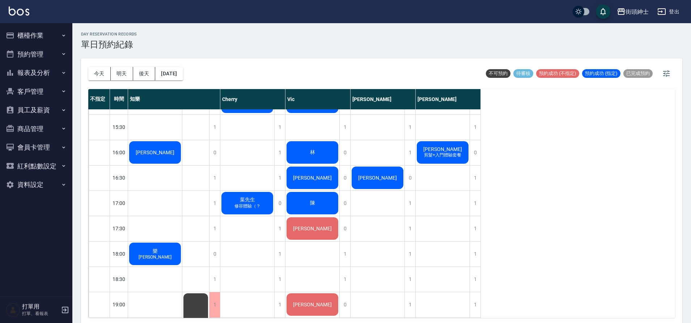
scroll to position [329, 0]
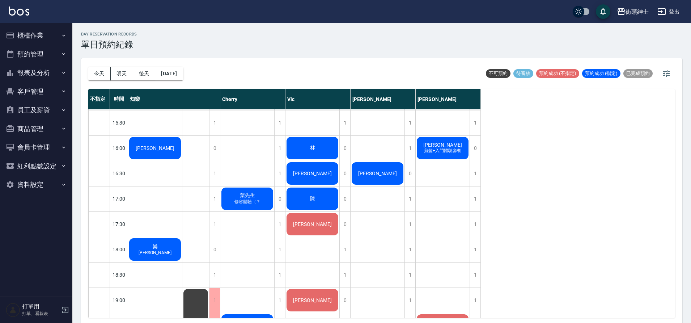
click at [182, 160] on div "[PERSON_NAME]" at bounding box center [155, 148] width 54 height 25
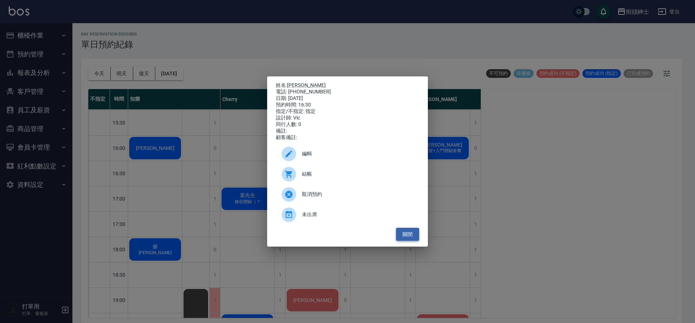
click at [412, 241] on button "關閉" at bounding box center [407, 234] width 23 height 13
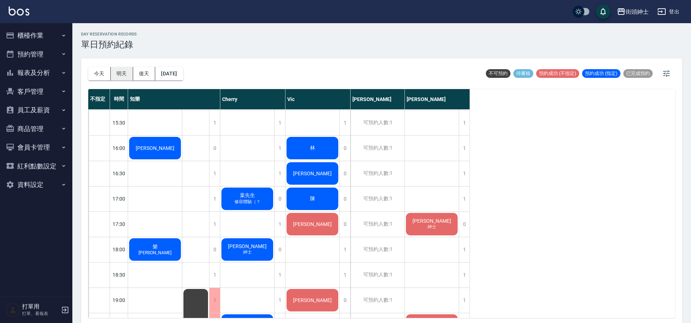
click at [117, 71] on button "明天" at bounding box center [122, 73] width 22 height 13
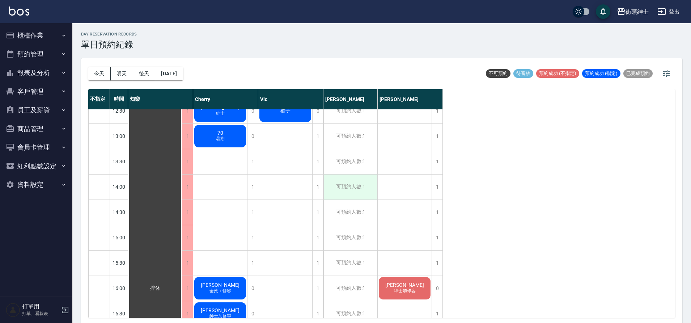
scroll to position [57, 0]
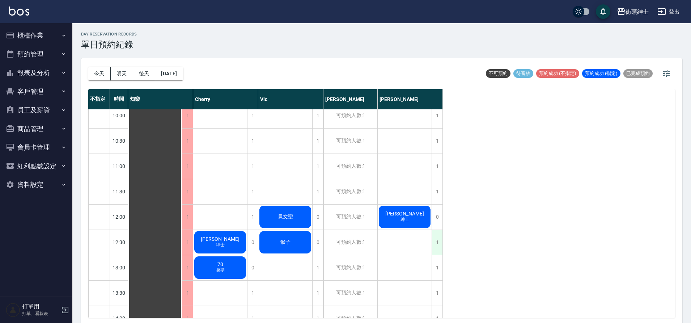
click at [436, 242] on div "1" at bounding box center [437, 242] width 11 height 25
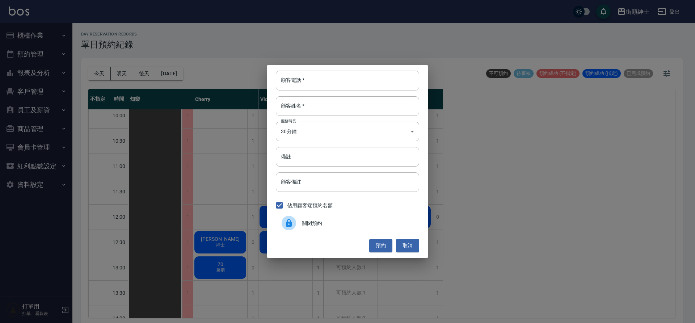
click at [315, 89] on input "顧客電話   *" at bounding box center [347, 81] width 143 height 20
type input "0927387311"
click at [340, 106] on input "顧客姓名   *" at bounding box center [347, 106] width 143 height 20
type input "李"
click at [386, 248] on button "預約" at bounding box center [380, 245] width 23 height 13
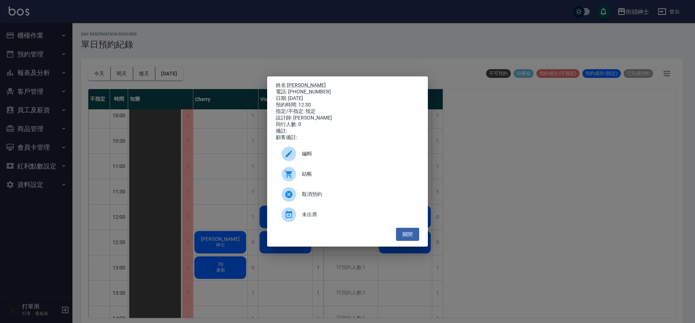
click at [330, 152] on div "編輯" at bounding box center [347, 154] width 143 height 20
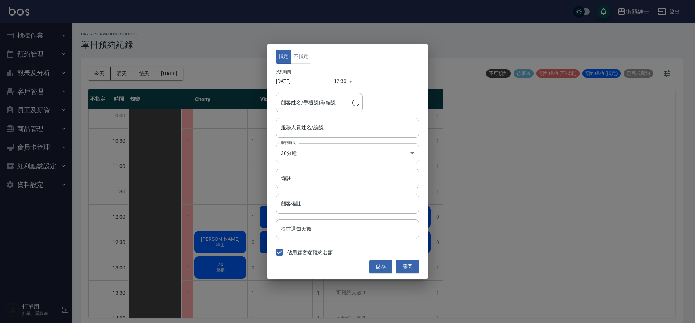
type input "eric(無代號)"
type input "李/0927387311"
click at [304, 58] on button "不指定" at bounding box center [301, 57] width 20 height 14
click at [380, 267] on button "儲存" at bounding box center [380, 266] width 23 height 13
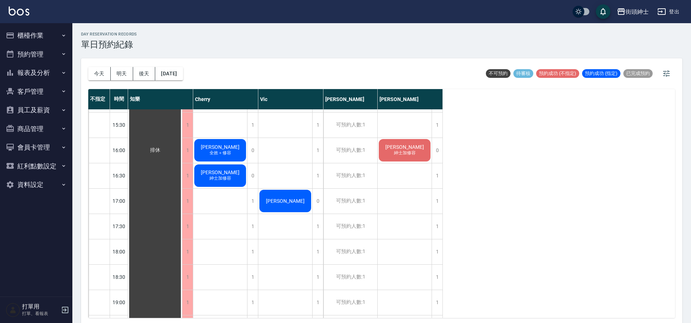
scroll to position [325, 0]
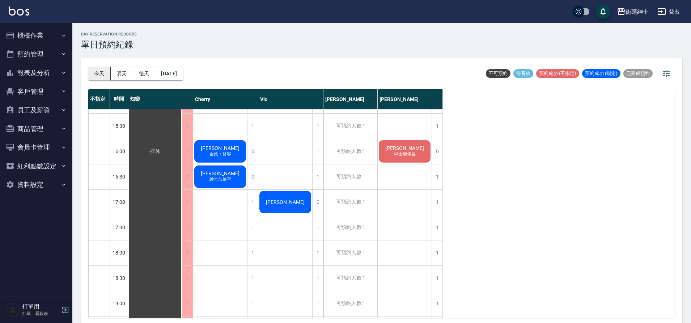
click at [92, 71] on button "今天" at bounding box center [99, 73] width 22 height 13
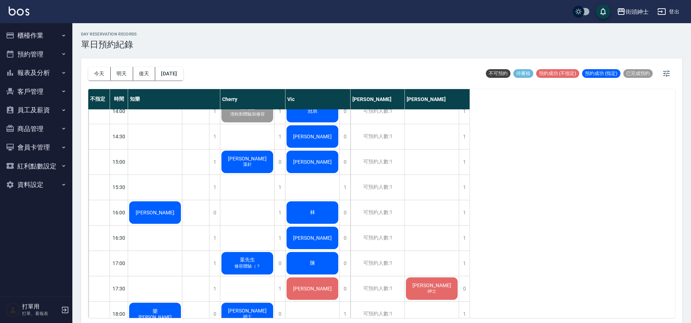
scroll to position [267, 0]
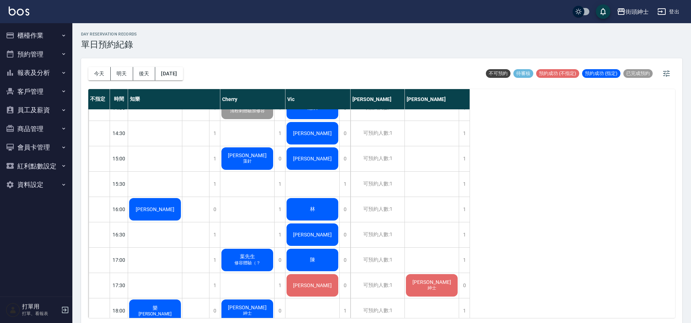
click at [176, 206] on span "傑夫" at bounding box center [155, 209] width 42 height 6
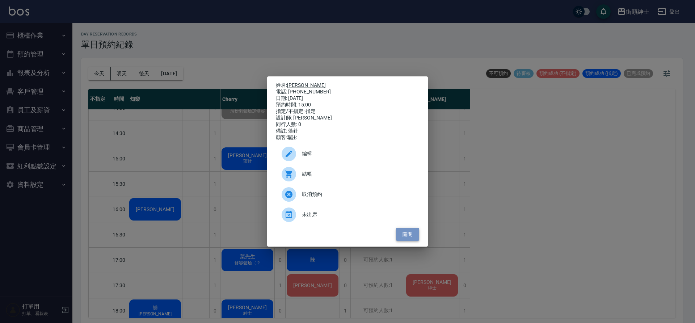
click at [407, 236] on button "關閉" at bounding box center [407, 234] width 23 height 13
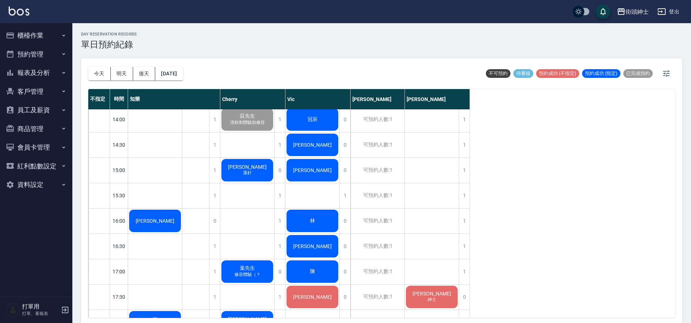
scroll to position [241, 0]
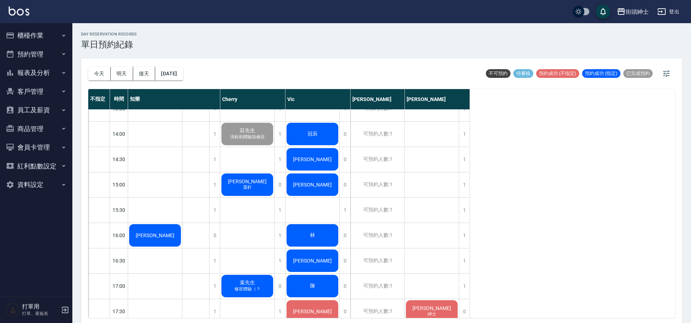
click at [157, 238] on span "藻針" at bounding box center [155, 238] width 3 height 0
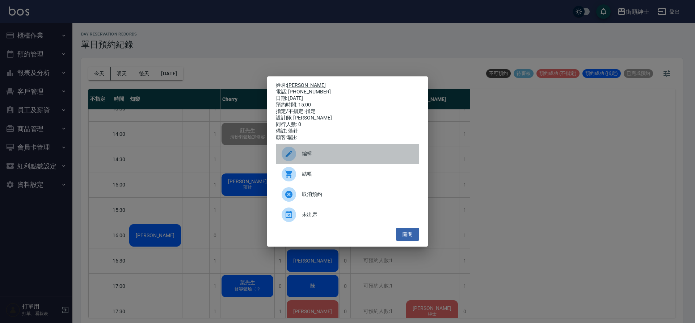
click at [320, 156] on span "編輯" at bounding box center [357, 154] width 111 height 8
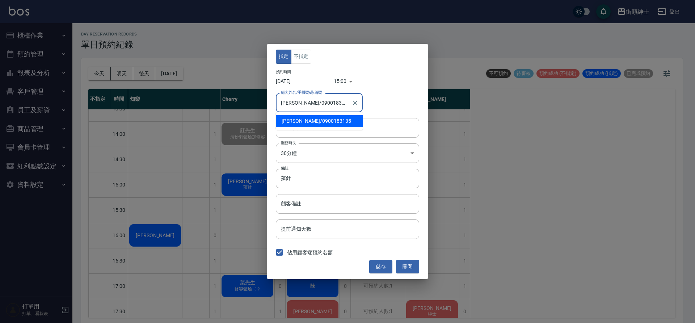
drag, startPoint x: 331, startPoint y: 108, endPoint x: 292, endPoint y: 103, distance: 39.7
click at [292, 103] on input "傑夫/0900183135" at bounding box center [313, 102] width 69 height 13
type input "傑夫/0900183135"
click at [381, 265] on button "儲存" at bounding box center [380, 266] width 23 height 13
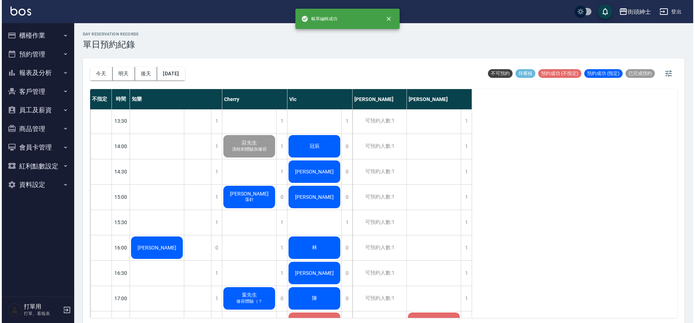
scroll to position [229, 0]
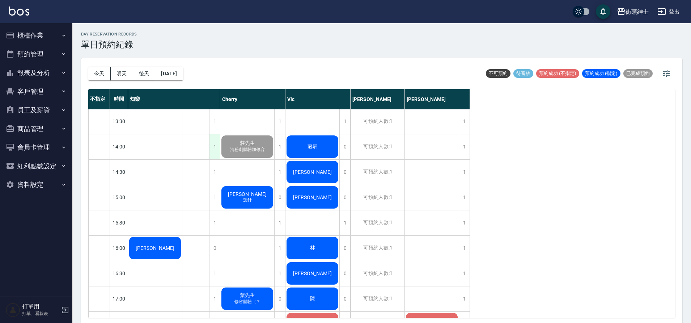
click at [216, 153] on div "1" at bounding box center [214, 146] width 11 height 25
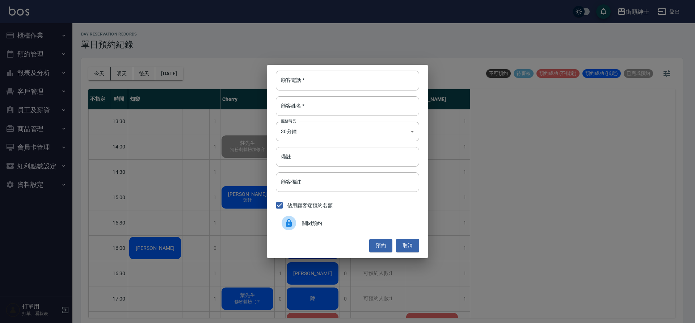
click at [307, 84] on input "顧客電話   *" at bounding box center [347, 81] width 143 height 20
paste input "0900183135"
type input "0900183135"
click at [324, 110] on input "顧客姓名   *" at bounding box center [347, 106] width 143 height 20
type input "０"
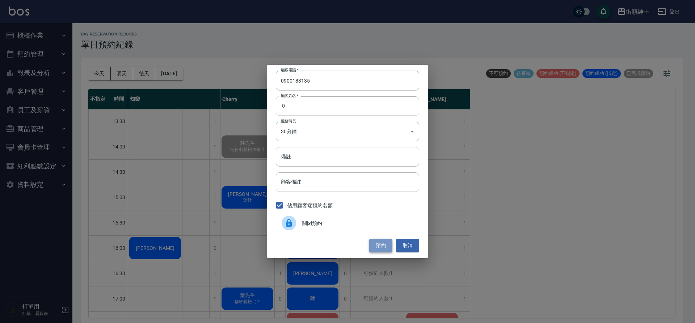
click at [383, 246] on button "預約" at bounding box center [380, 245] width 23 height 13
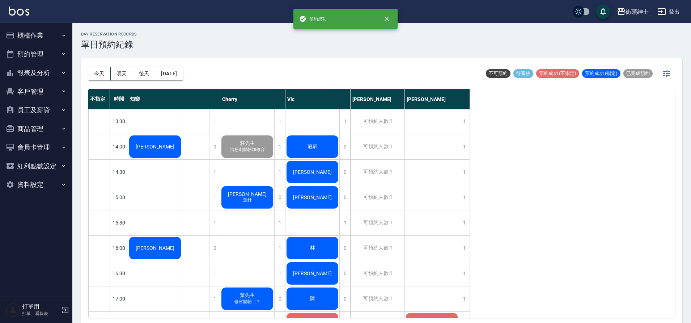
click at [182, 159] on div "傑夫 藻針" at bounding box center [155, 146] width 54 height 25
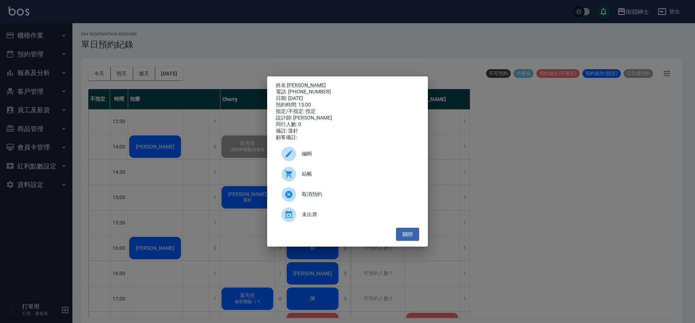
click at [342, 176] on span "結帳" at bounding box center [357, 174] width 111 height 8
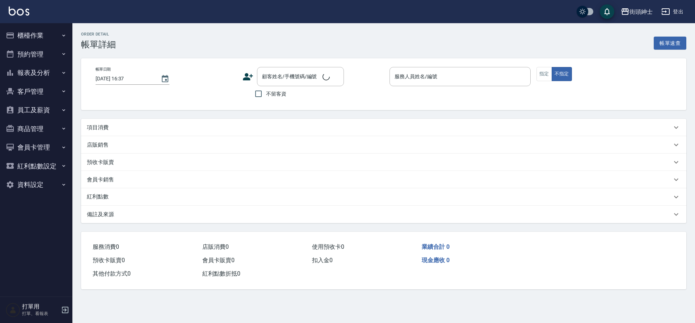
click at [130, 128] on div "項目消費" at bounding box center [379, 128] width 585 height 8
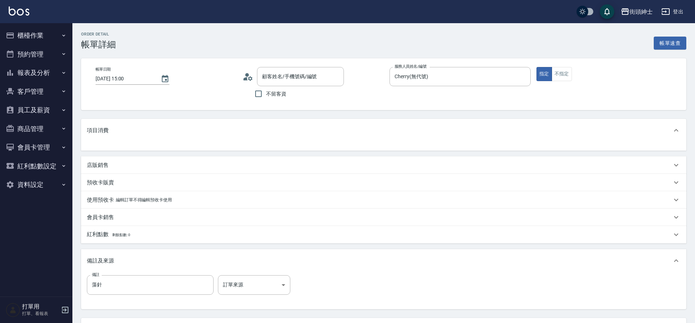
type input "[DATE] 15:00"
type input "Cherry(無代號)"
type input "藻針"
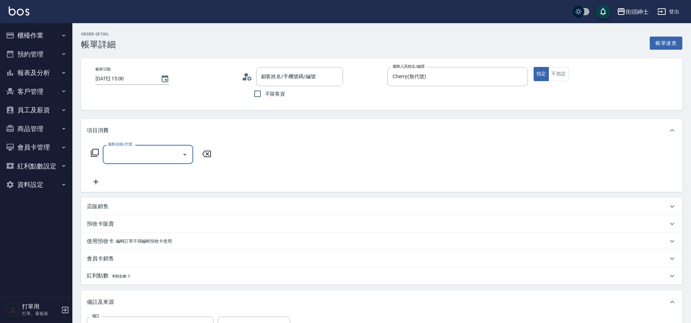
type input "傑夫/0900183135/null"
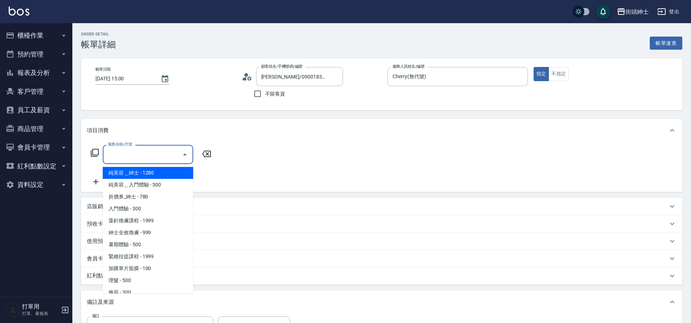
click at [139, 153] on input "服務名稱/代號" at bounding box center [142, 154] width 73 height 13
click at [151, 221] on span "藻針煥膚課程 - 1999" at bounding box center [148, 221] width 90 height 12
type input "藻針煥膚課程"
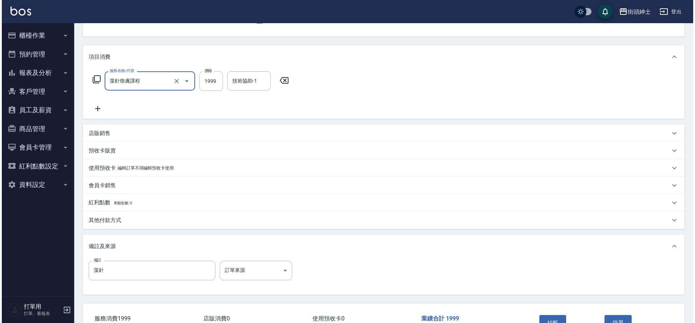
scroll to position [123, 0]
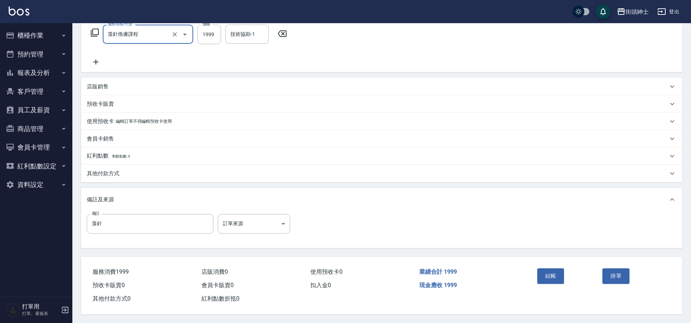
click at [556, 280] on button "結帳" at bounding box center [550, 275] width 27 height 15
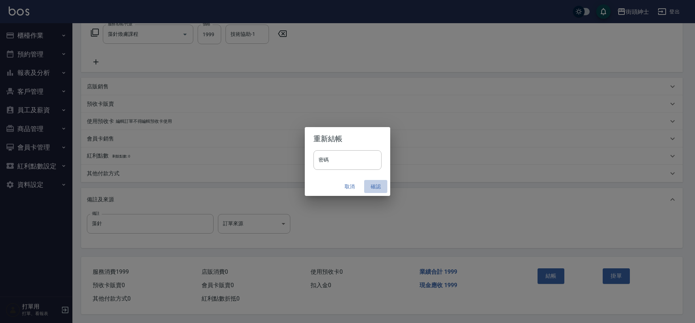
click at [373, 186] on button "確認" at bounding box center [375, 186] width 23 height 13
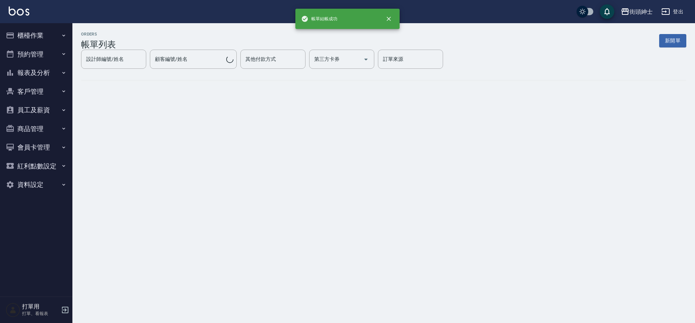
click at [30, 58] on button "預約管理" at bounding box center [36, 54] width 67 height 19
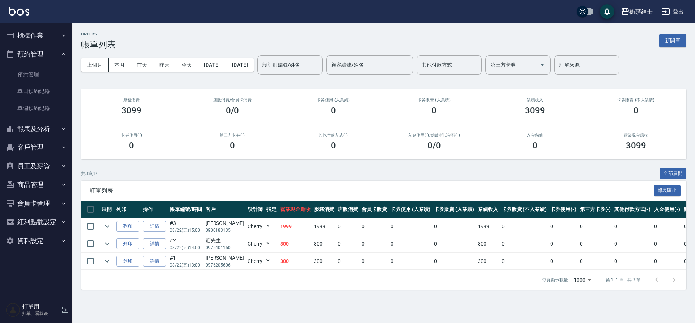
click at [44, 92] on link "單日預約紀錄" at bounding box center [36, 91] width 67 height 17
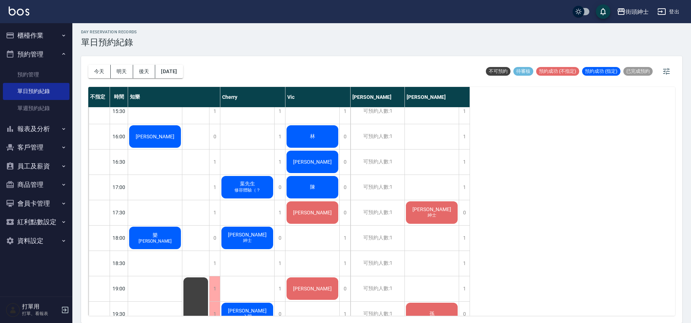
scroll to position [381, 0]
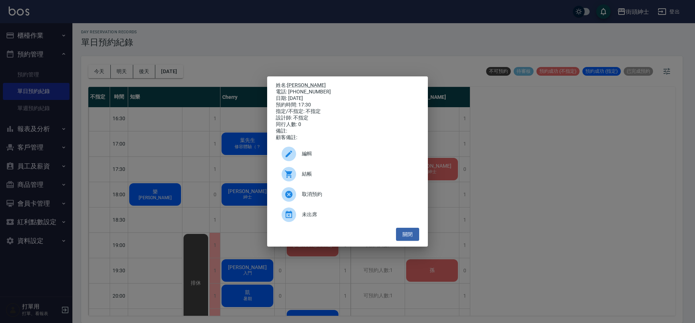
click at [300, 89] on div "電話: 0934079762" at bounding box center [347, 92] width 143 height 7
click at [304, 54] on div "姓名: Joseph 電話: 0934079762 日期: 2025/08/22 預約時間: 17:30 指定/不指定: 不指定 設計師: 不指定 同行人數:…" at bounding box center [347, 161] width 695 height 323
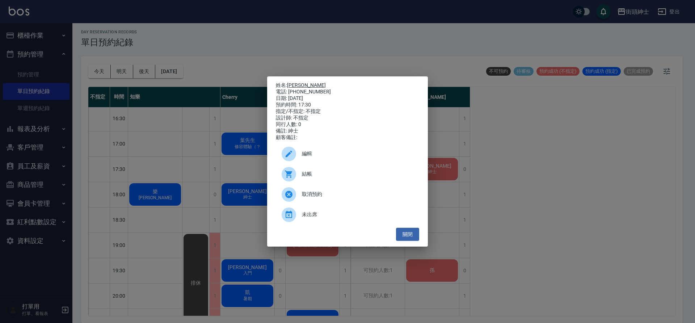
click at [301, 85] on link "[PERSON_NAME]" at bounding box center [306, 85] width 39 height 6
click at [297, 35] on div "姓名: Thomas 電話: 0908321993 日期: 2025/08/22 預約時間: 17:30 指定/不指定: 不指定 設計師: 不指定 同行人數:…" at bounding box center [347, 161] width 695 height 323
